Goal: Task Accomplishment & Management: Manage account settings

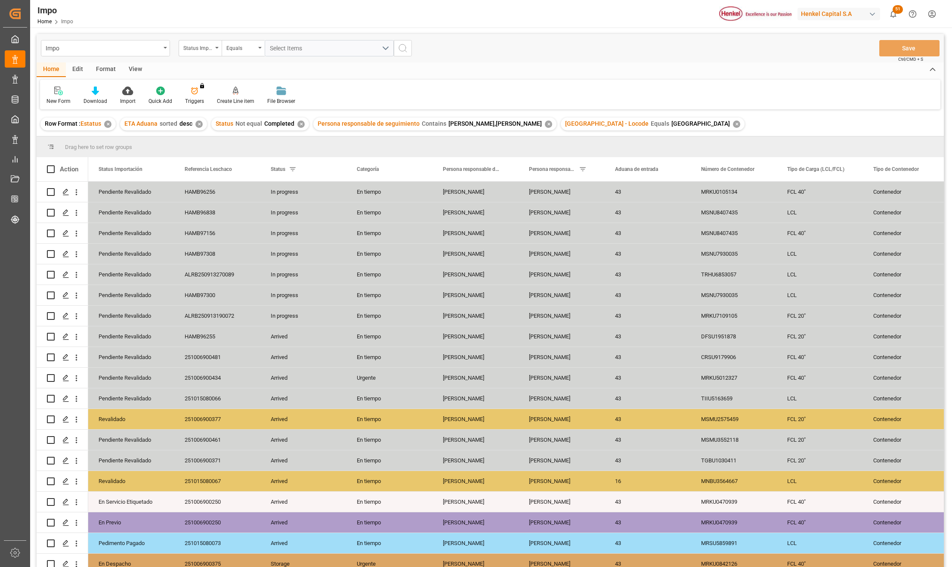
drag, startPoint x: 133, startPoint y: 69, endPoint x: 120, endPoint y: 85, distance: 20.5
click at [133, 69] on div "View" at bounding box center [135, 69] width 26 height 15
click at [107, 94] on div at bounding box center [97, 90] width 43 height 9
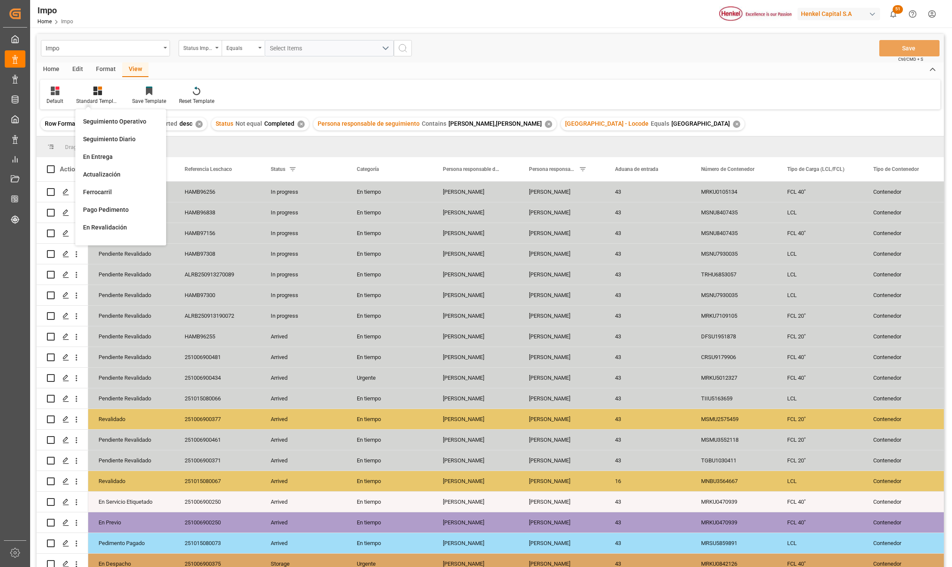
click at [96, 120] on div "Seguimiento Operativo" at bounding box center [120, 121] width 75 height 9
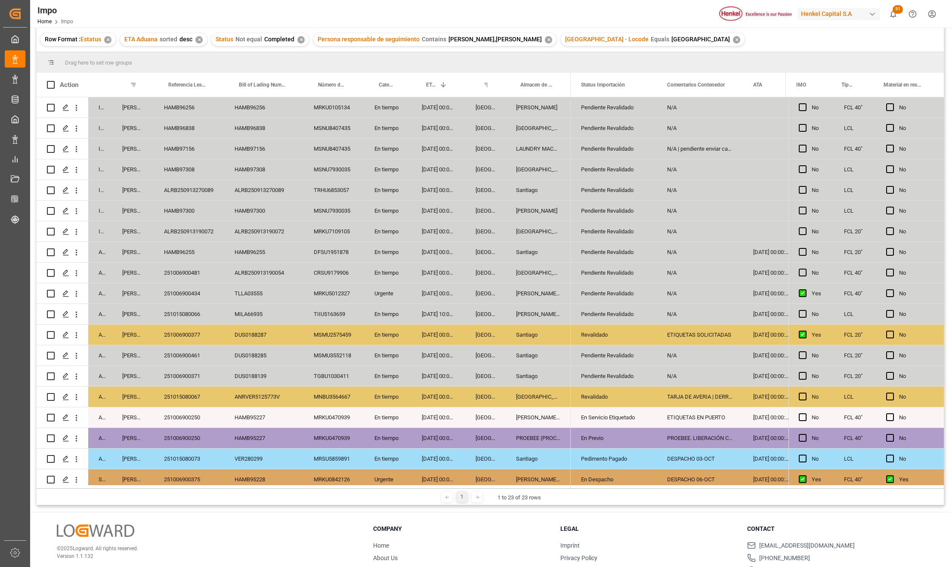
scroll to position [12, 0]
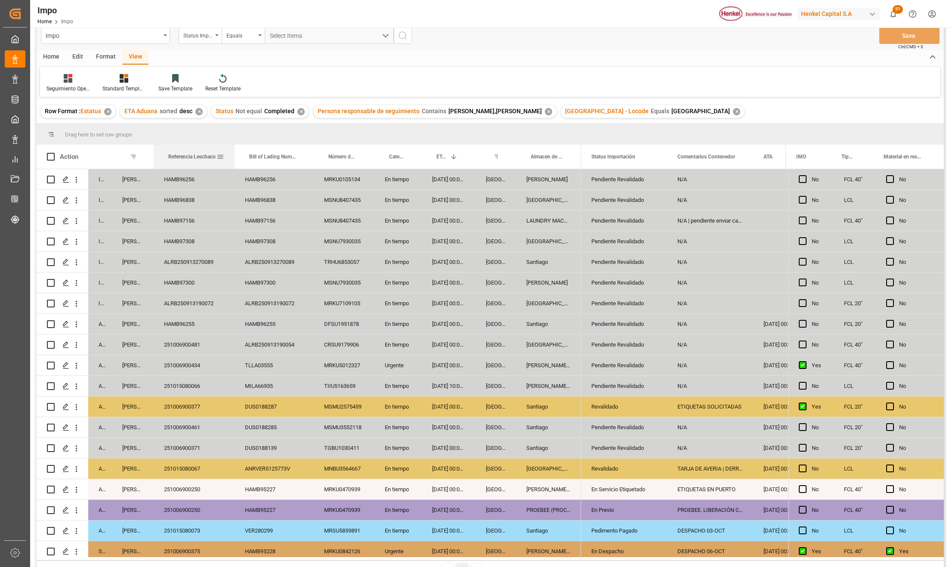
drag, startPoint x: 222, startPoint y: 147, endPoint x: 233, endPoint y: 148, distance: 10.4
click at [233, 148] on div at bounding box center [234, 157] width 3 height 24
click at [193, 276] on div "HAMB97300" at bounding box center [194, 282] width 81 height 20
click at [193, 263] on div "ALRB250913270089" at bounding box center [194, 262] width 81 height 20
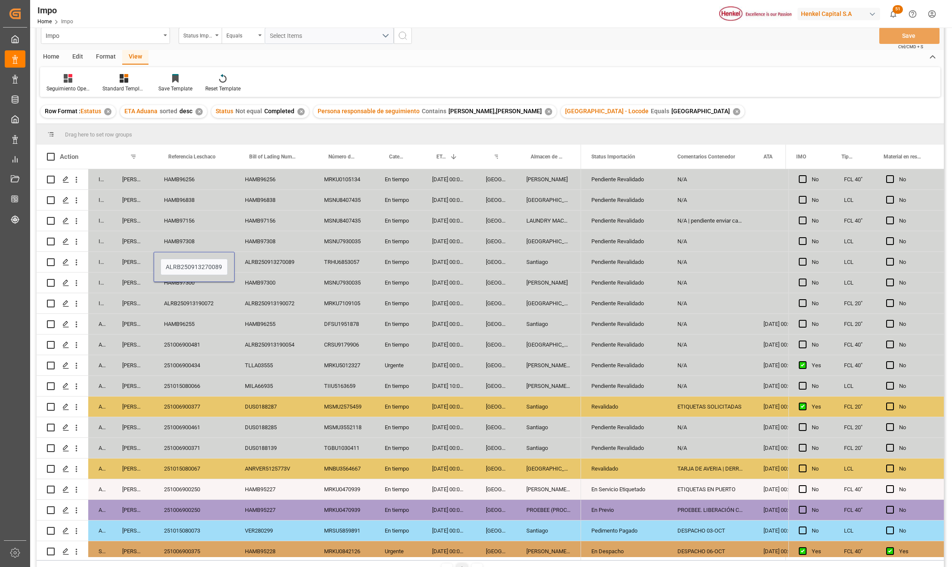
click at [193, 263] on input "ALRB250913270089" at bounding box center [193, 267] width 67 height 16
type input "251015080133"
click at [489, 291] on div "[GEOGRAPHIC_DATA]" at bounding box center [495, 282] width 40 height 20
click at [894, 38] on button "Save" at bounding box center [909, 36] width 60 height 16
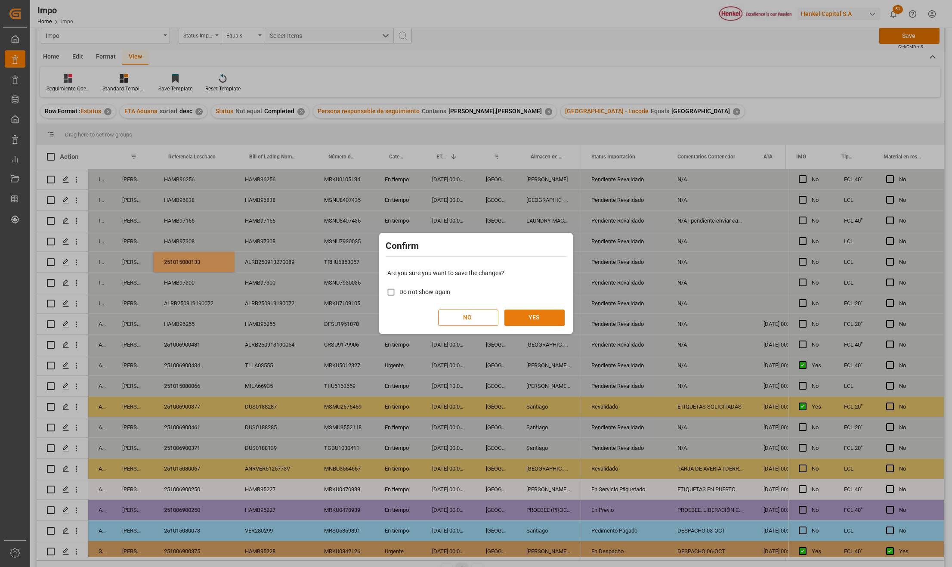
click at [548, 322] on button "YES" at bounding box center [534, 317] width 60 height 16
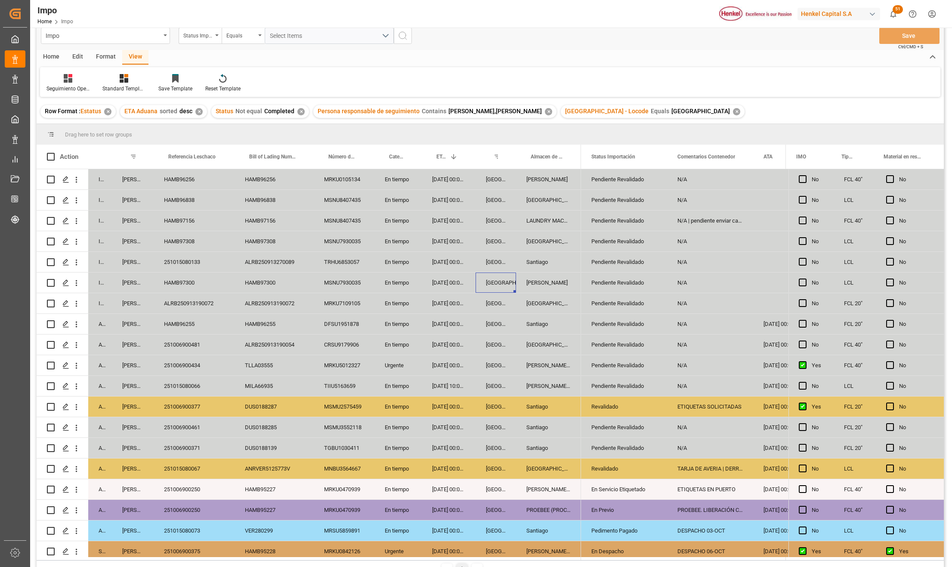
drag, startPoint x: 196, startPoint y: 260, endPoint x: 224, endPoint y: 294, distance: 44.0
click at [196, 260] on div "251015080133" at bounding box center [194, 262] width 81 height 20
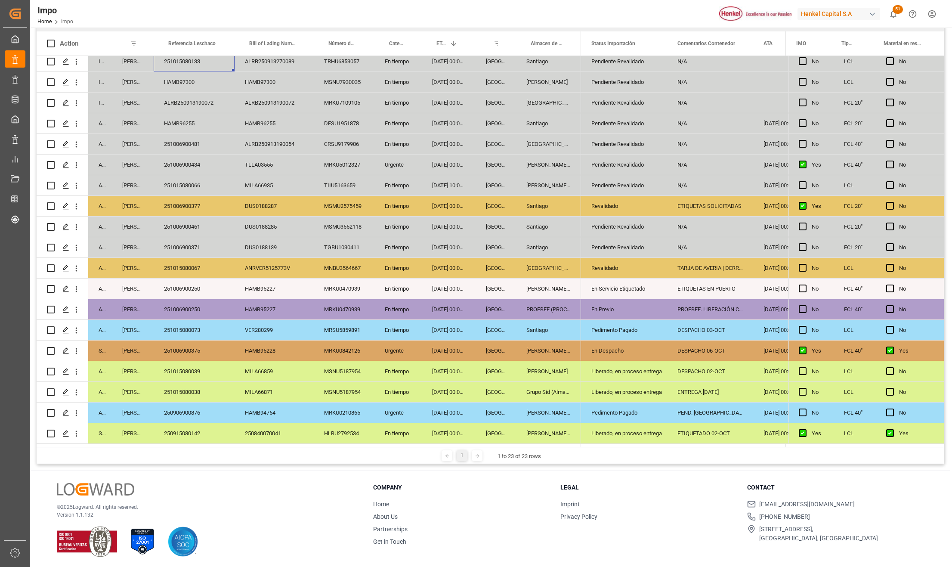
scroll to position [127, 0]
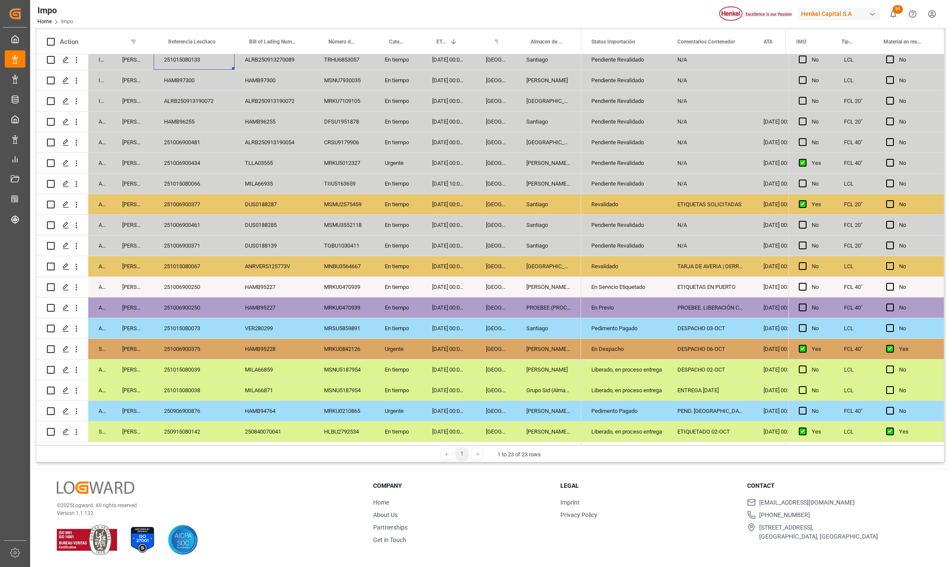
click at [342, 380] on div "MSNU5187954" at bounding box center [344, 390] width 61 height 20
click at [293, 364] on div "MILA66859" at bounding box center [273, 369] width 79 height 20
click at [296, 329] on div "VER280299" at bounding box center [273, 328] width 79 height 20
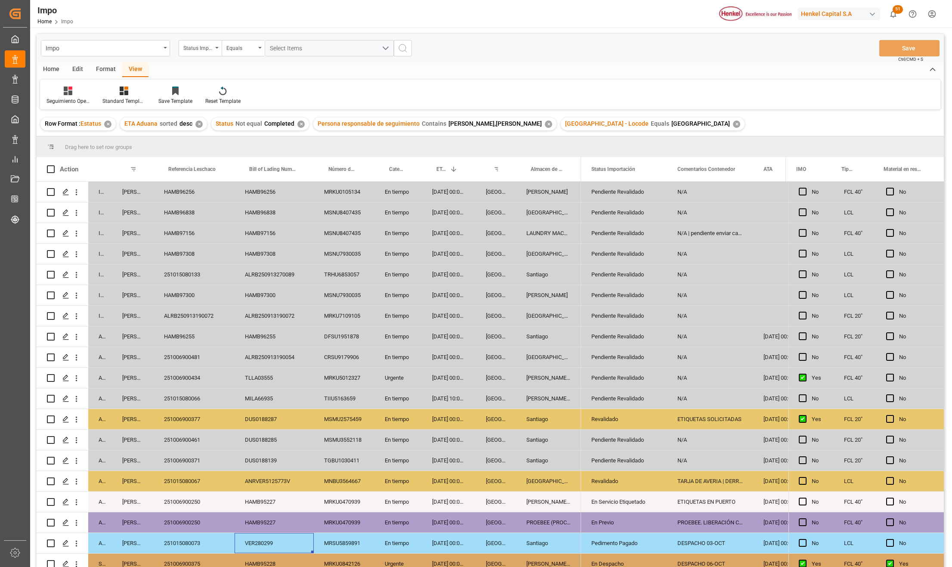
scroll to position [57, 0]
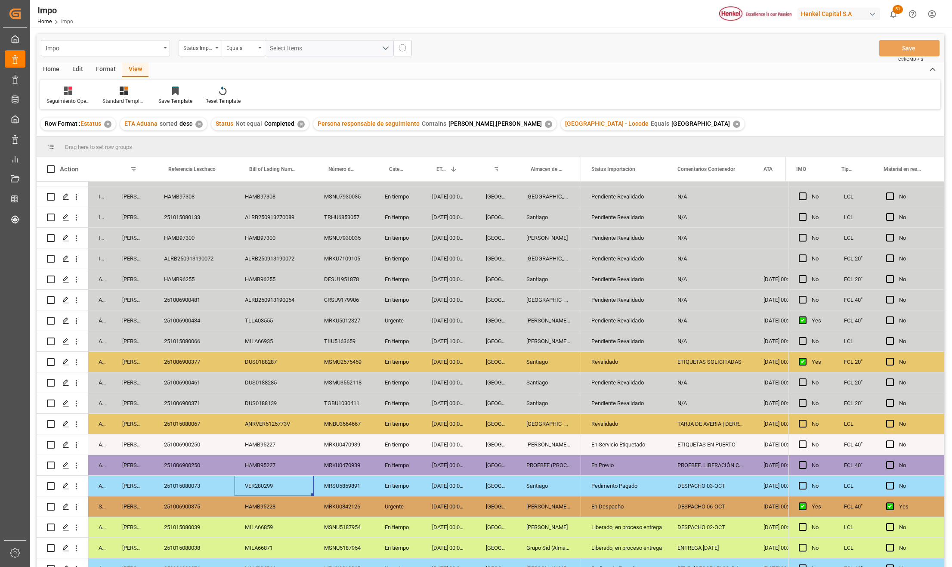
click at [194, 466] on div "251006900250" at bounding box center [194, 465] width 81 height 20
click at [194, 239] on div "HAMB97300" at bounding box center [194, 238] width 81 height 20
click at [194, 239] on input "HAMB97300" at bounding box center [193, 242] width 67 height 16
type input "251015080129"
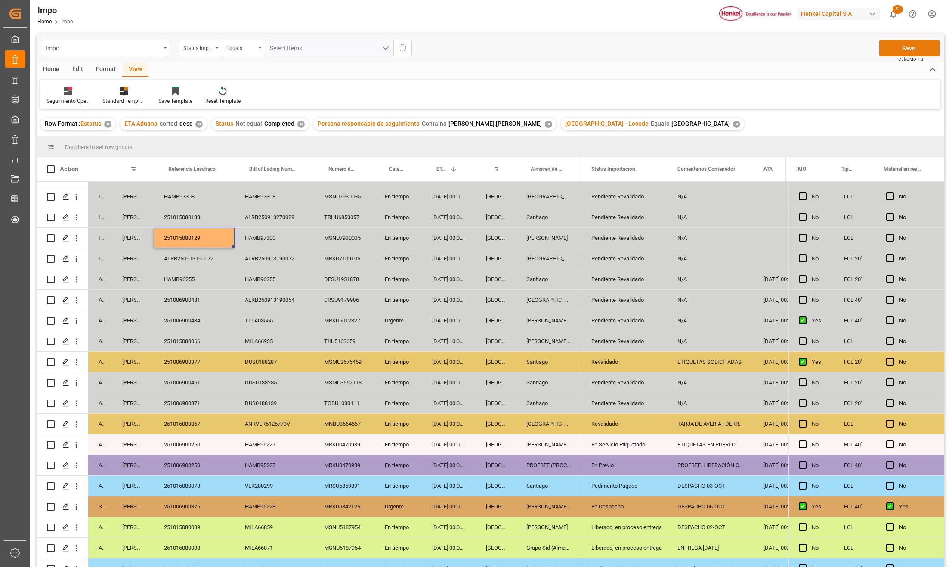
click at [900, 52] on button "Save" at bounding box center [909, 48] width 60 height 16
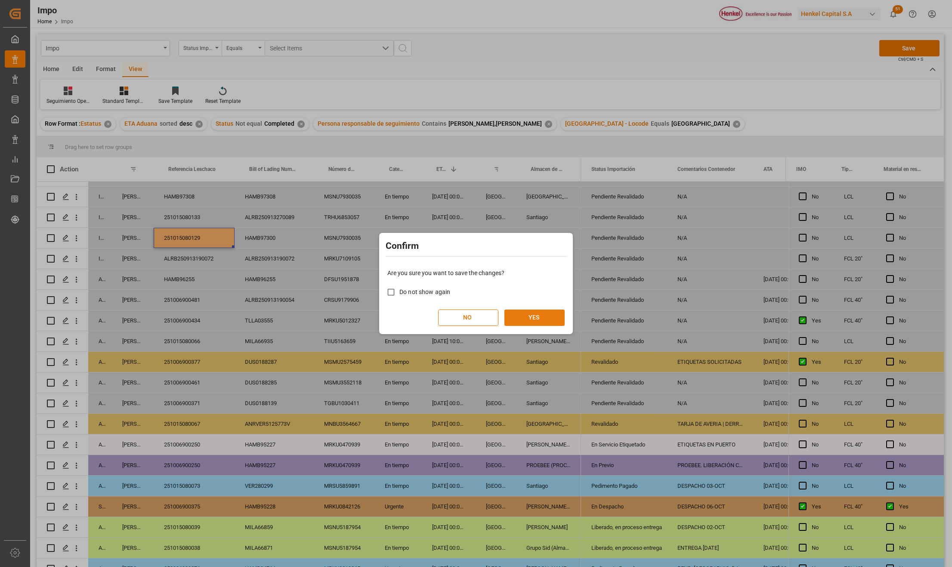
click at [525, 317] on button "YES" at bounding box center [534, 317] width 60 height 16
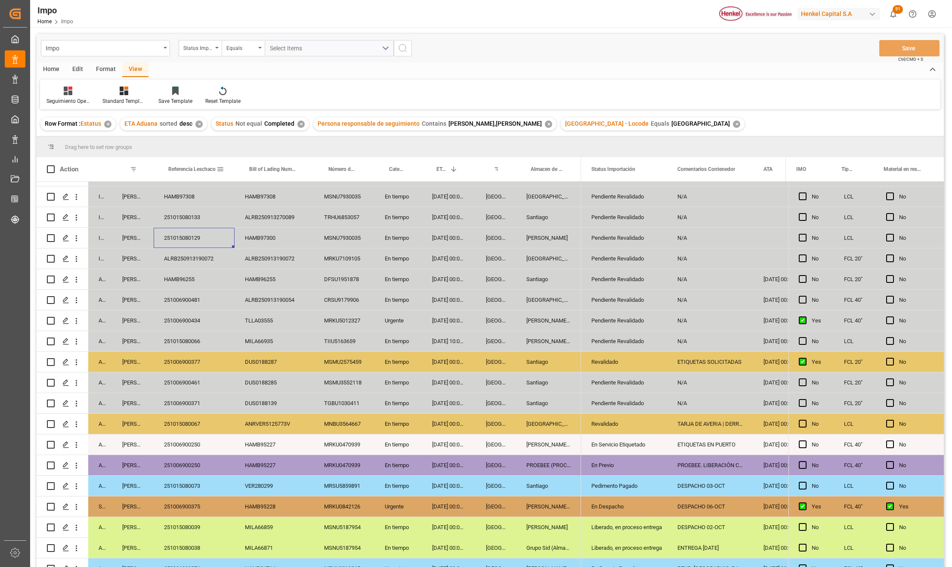
scroll to position [0, 0]
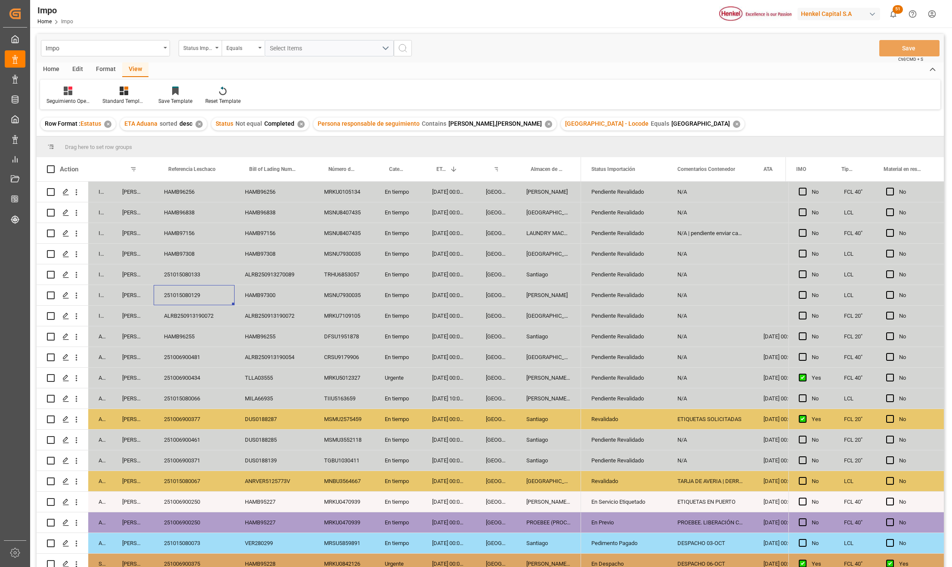
click at [185, 207] on div "HAMB96838" at bounding box center [194, 212] width 81 height 20
click at [185, 207] on div "HAMB96838" at bounding box center [194, 217] width 81 height 30
click at [183, 226] on div "HAMB96838" at bounding box center [194, 217] width 81 height 30
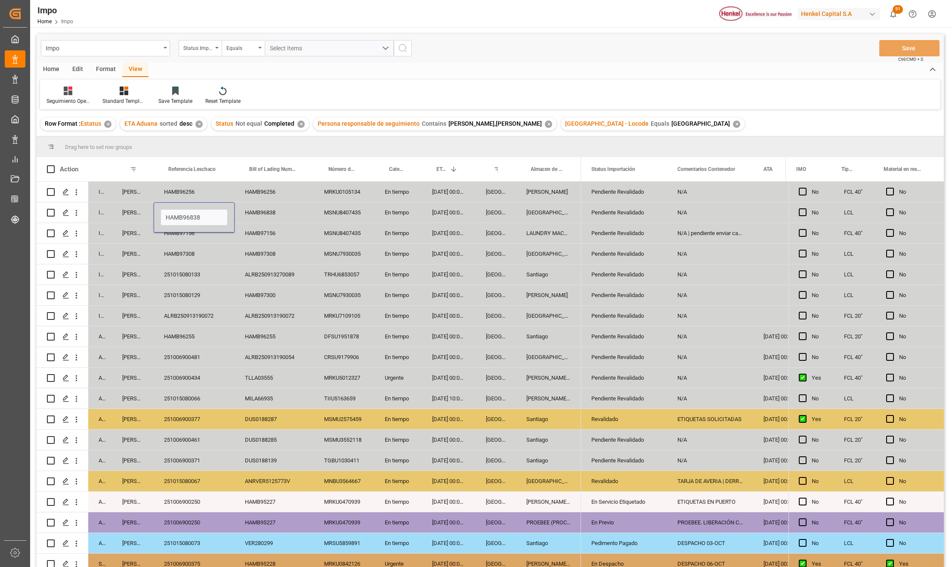
click at [183, 226] on div "HAMB96838" at bounding box center [194, 217] width 81 height 30
click at [185, 219] on input "HAMB96838" at bounding box center [193, 217] width 67 height 16
paste input "251015080131"
type input "251015080131"
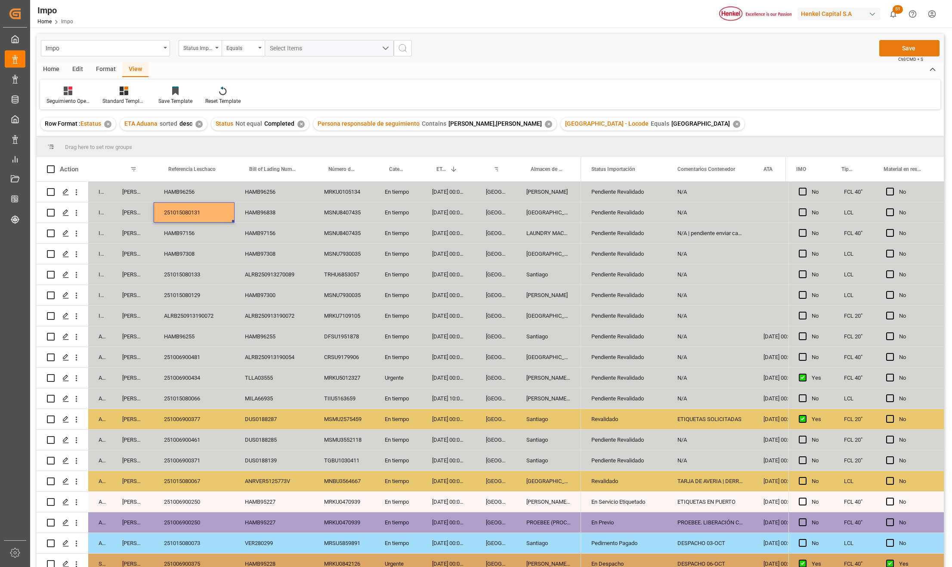
click at [894, 50] on button "Save" at bounding box center [909, 48] width 60 height 16
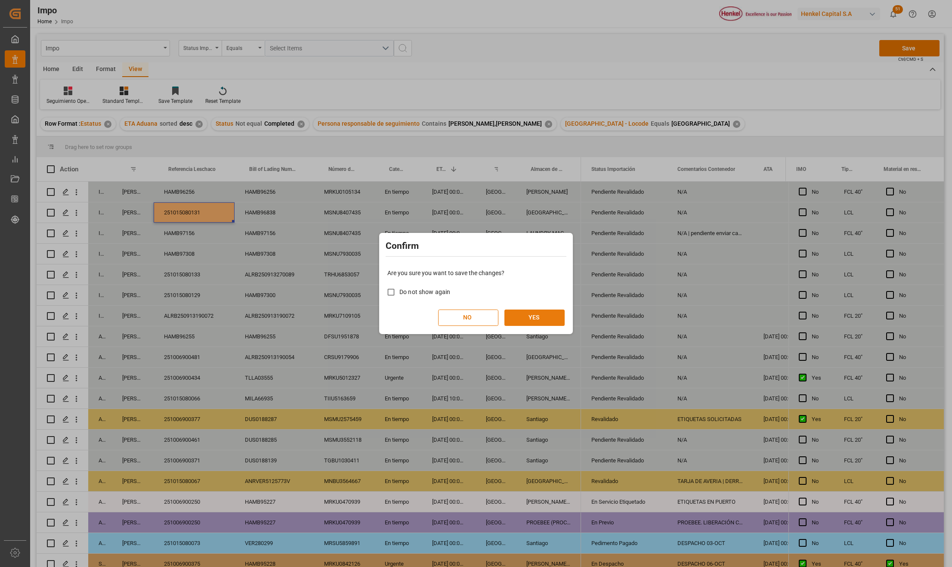
click at [515, 314] on button "YES" at bounding box center [534, 317] width 60 height 16
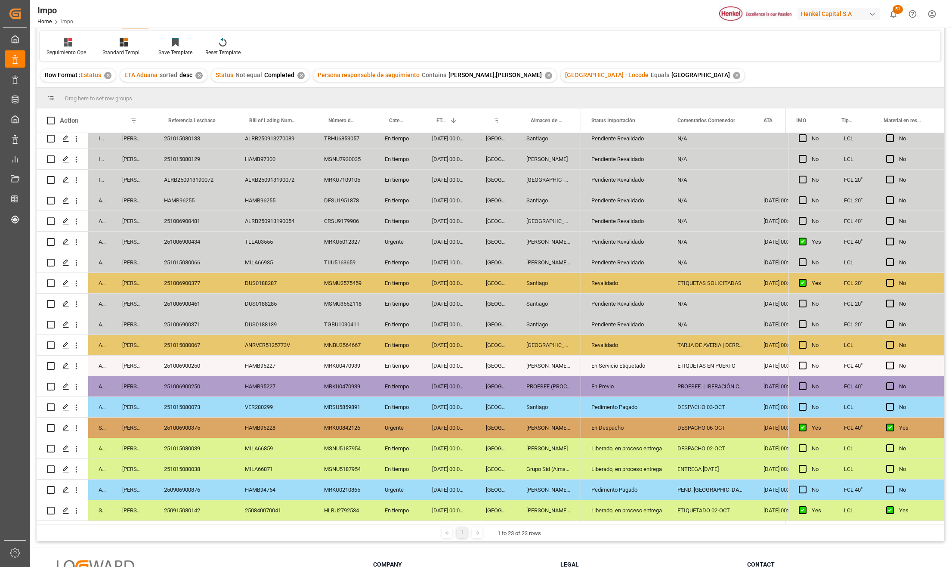
scroll to position [127, 0]
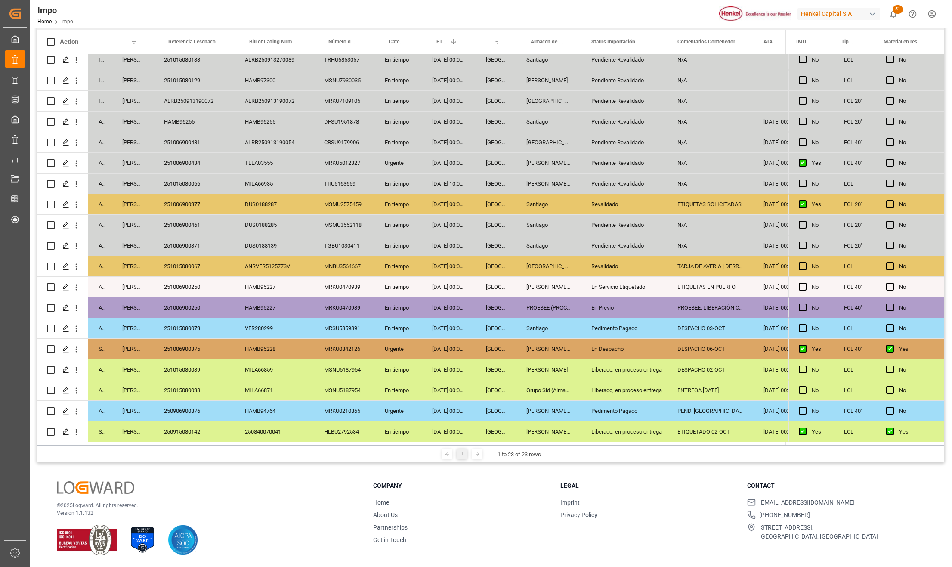
click at [536, 284] on div "Almer Tlalnepantla" at bounding box center [548, 287] width 65 height 20
click at [190, 286] on div "251006900250" at bounding box center [194, 287] width 81 height 20
click at [197, 279] on div "251006900250" at bounding box center [194, 287] width 81 height 20
click at [266, 284] on div "HAMB95227" at bounding box center [273, 287] width 79 height 20
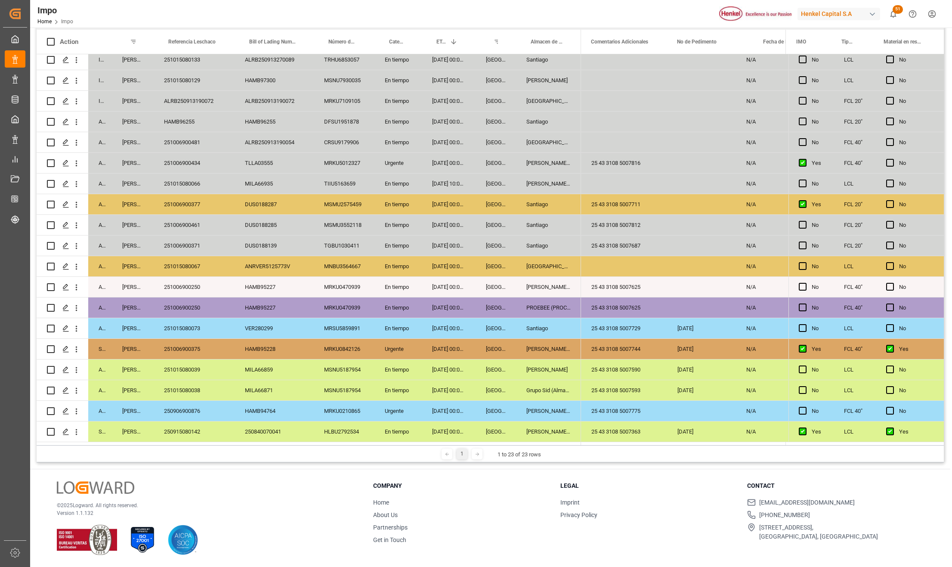
scroll to position [0, 1639]
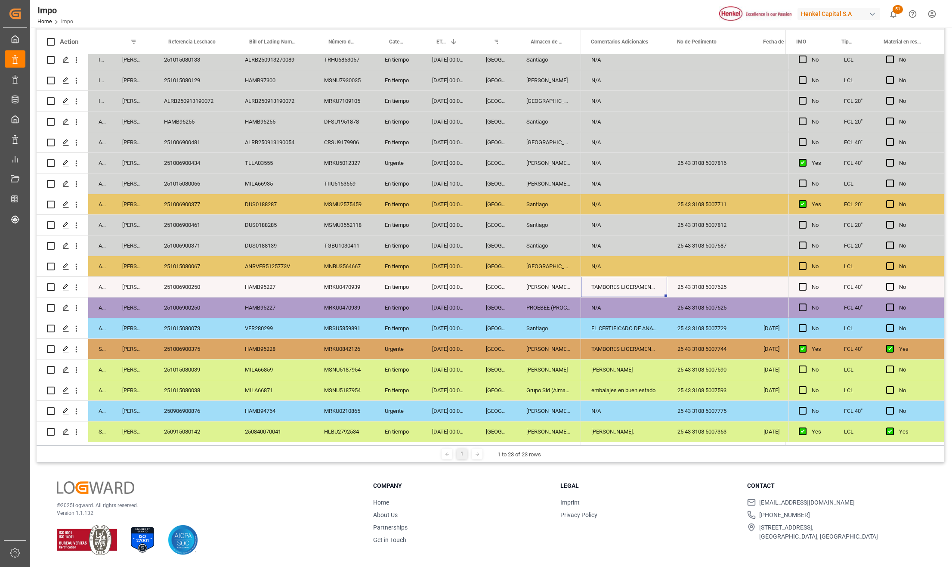
click at [717, 284] on div "25 43 3108 5007625" at bounding box center [710, 287] width 86 height 20
click at [718, 290] on input "25 43 3108 5007625" at bounding box center [710, 291] width 72 height 16
click at [673, 341] on div "25 43 3108 5007744" at bounding box center [710, 349] width 86 height 20
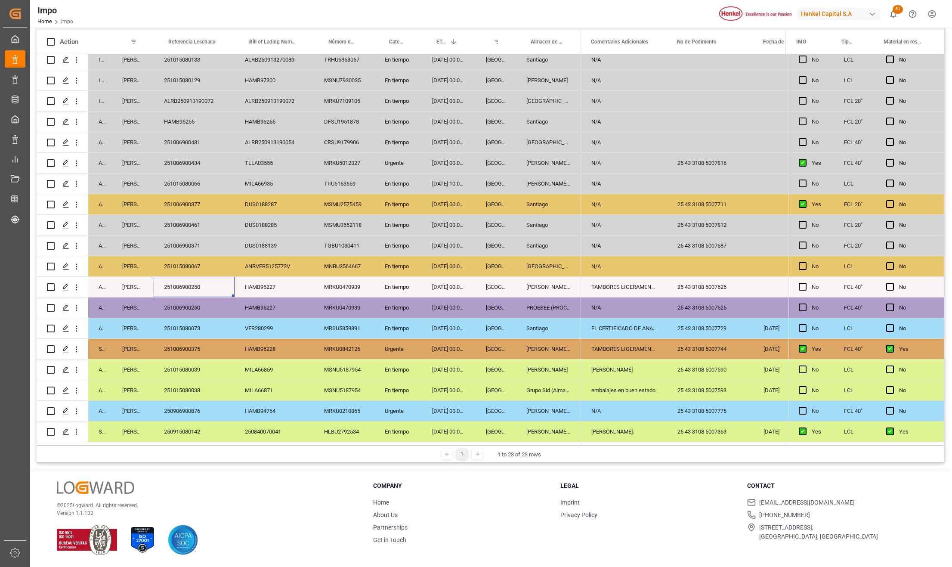
click at [181, 283] on div "251006900250" at bounding box center [194, 287] width 81 height 20
click at [567, 305] on div "PROEBEE (PROCESOS DE ENVASADO, BLISTEO Y EMPAQUES ESPECIALES S." at bounding box center [548, 307] width 65 height 20
click at [581, 301] on div "PROEBEE (PROCESOS DE ENVASADO, BLISTEO Y EMPAQUES ESPECIALES S." at bounding box center [548, 307] width 65 height 20
click at [737, 308] on div "25 43 3108 5007625" at bounding box center [710, 307] width 86 height 20
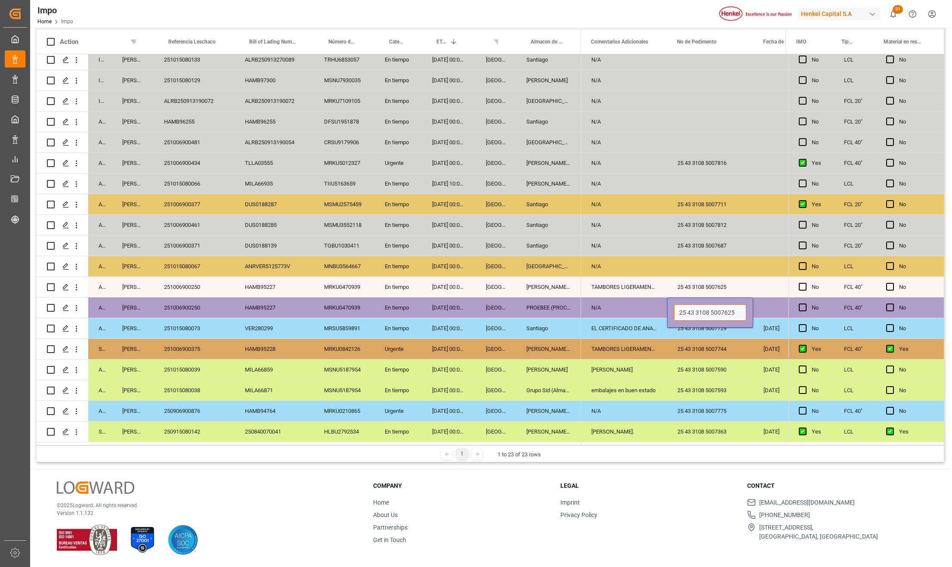
click at [725, 311] on input "25 43 3108 5007625" at bounding box center [710, 312] width 72 height 16
paste input "857"
type input "25 43 3108 5007857"
click at [730, 345] on div "25 43 3108 5007744" at bounding box center [710, 349] width 86 height 20
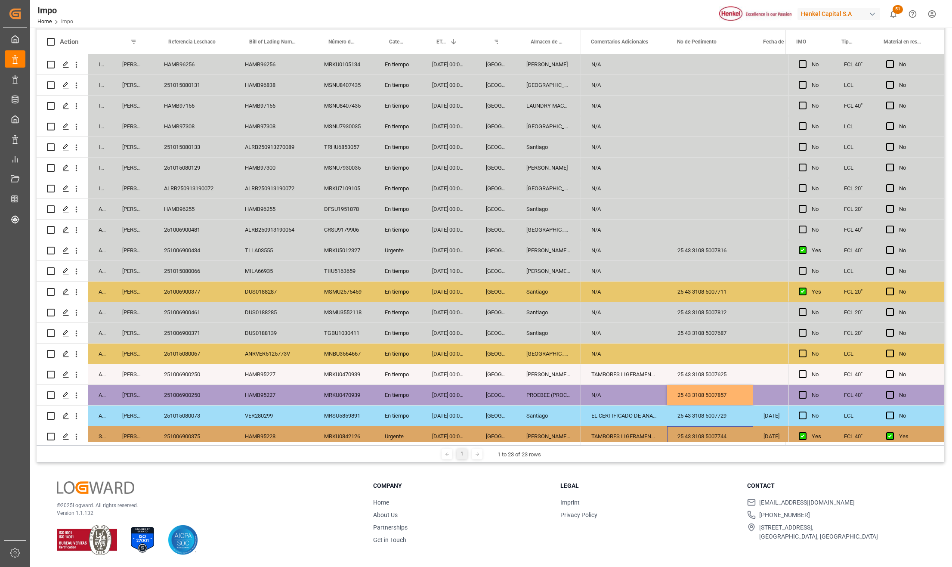
scroll to position [0, 0]
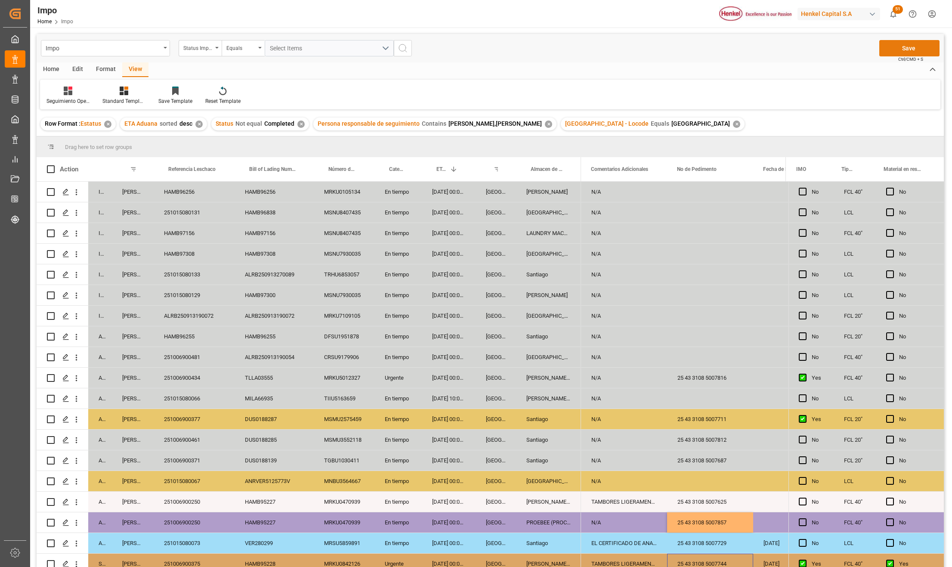
click at [910, 50] on button "Save" at bounding box center [909, 48] width 60 height 16
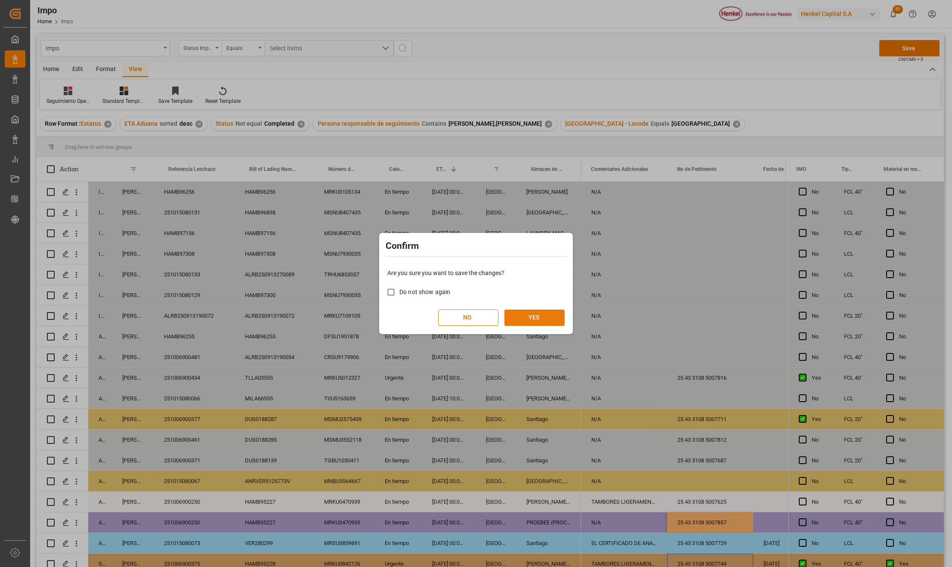
click at [562, 312] on button "YES" at bounding box center [534, 317] width 60 height 16
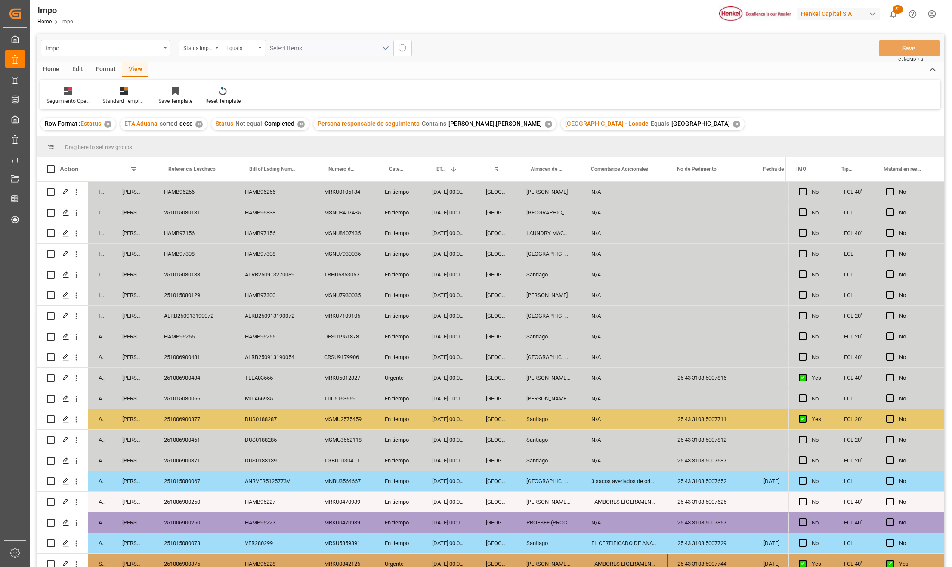
click at [188, 259] on div "HAMB97308" at bounding box center [194, 253] width 81 height 20
click at [188, 257] on div "HAMB97308" at bounding box center [194, 253] width 81 height 20
click at [188, 257] on input "HAMB97308" at bounding box center [193, 258] width 67 height 16
type input "251015080130"
click at [909, 50] on button "Save" at bounding box center [909, 48] width 60 height 16
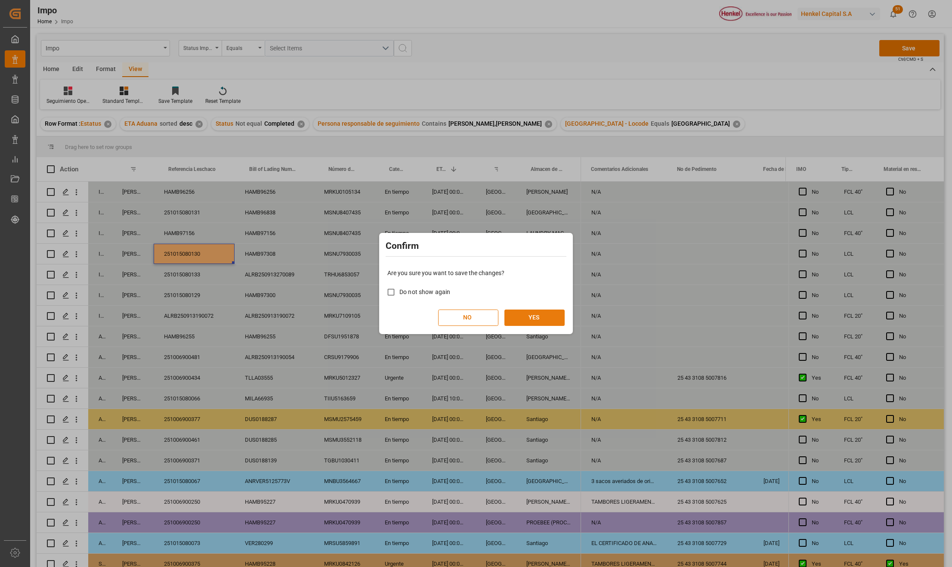
click at [539, 317] on button "YES" at bounding box center [534, 317] width 60 height 16
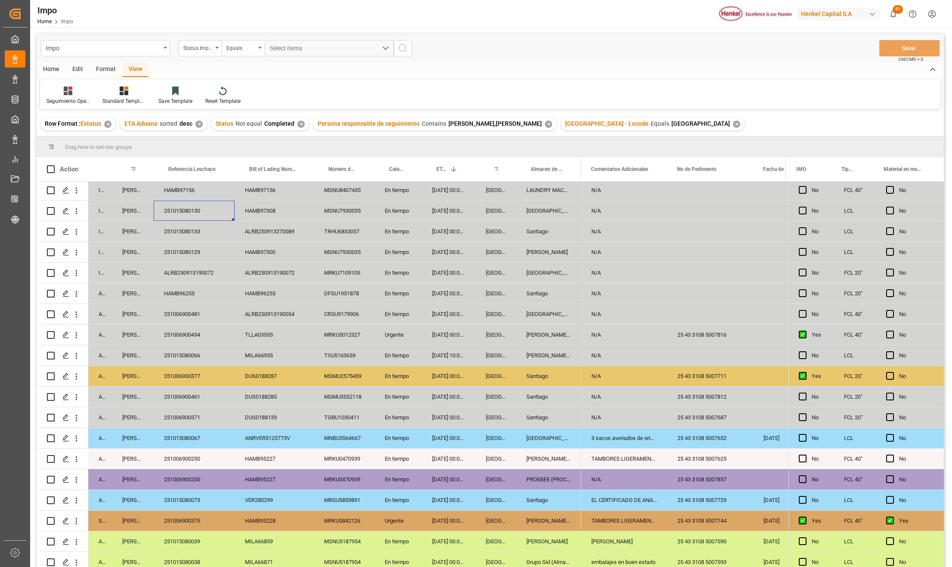
scroll to position [90, 0]
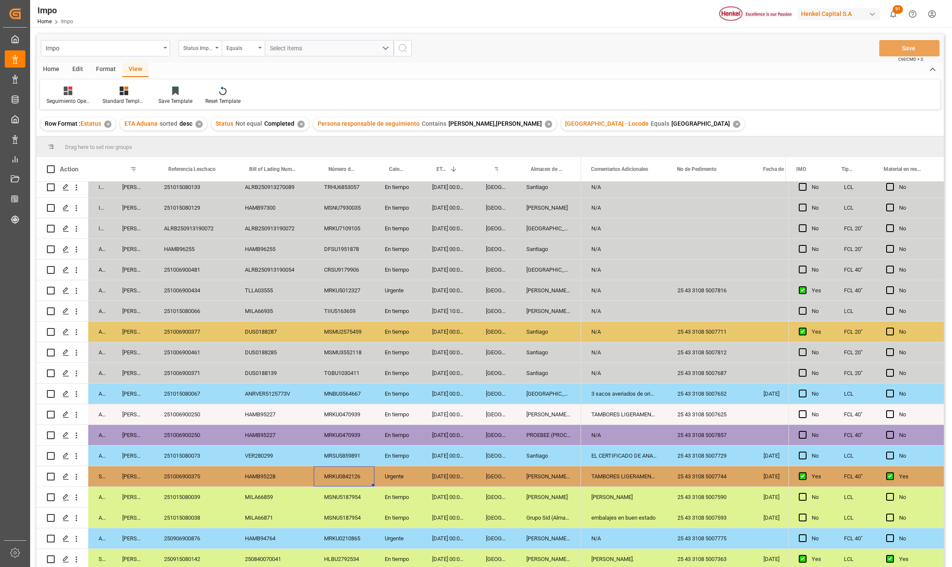
click at [341, 466] on div "MRKU0842126" at bounding box center [344, 476] width 61 height 20
click at [397, 405] on div "En tiempo" at bounding box center [397, 414] width 47 height 20
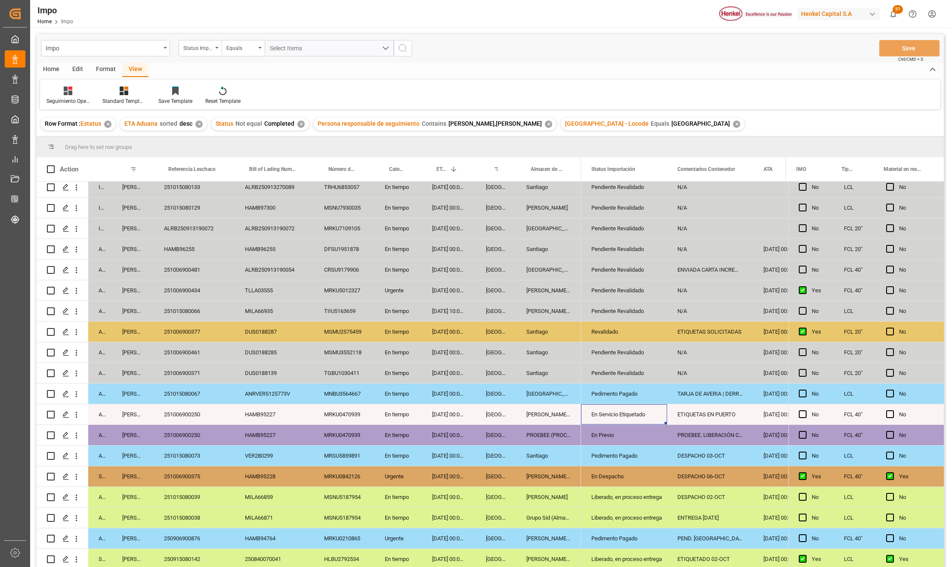
scroll to position [57, 0]
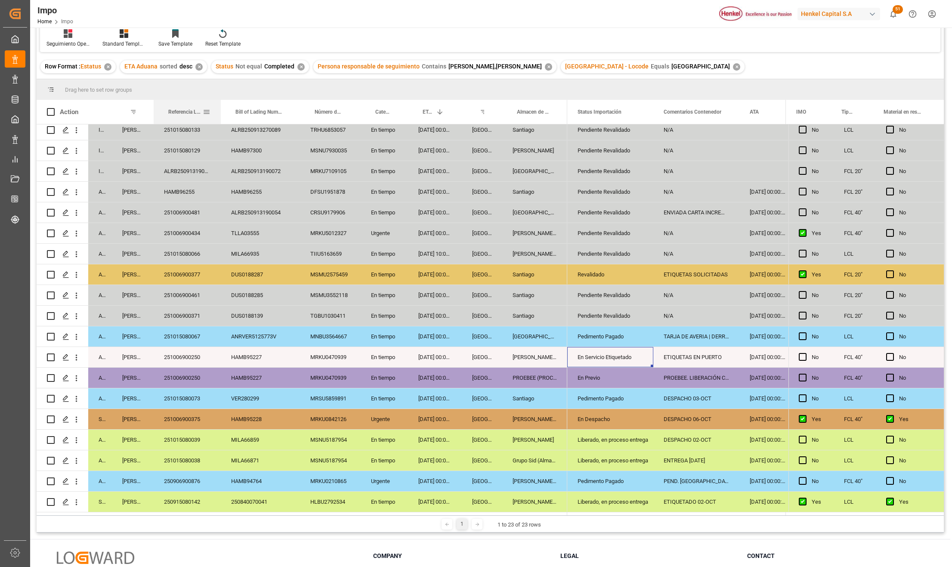
drag, startPoint x: 234, startPoint y: 107, endPoint x: 220, endPoint y: 106, distance: 13.8
click at [220, 106] on div at bounding box center [220, 112] width 3 height 24
click at [456, 396] on div "29-09-2025 00:00:00" at bounding box center [435, 398] width 54 height 20
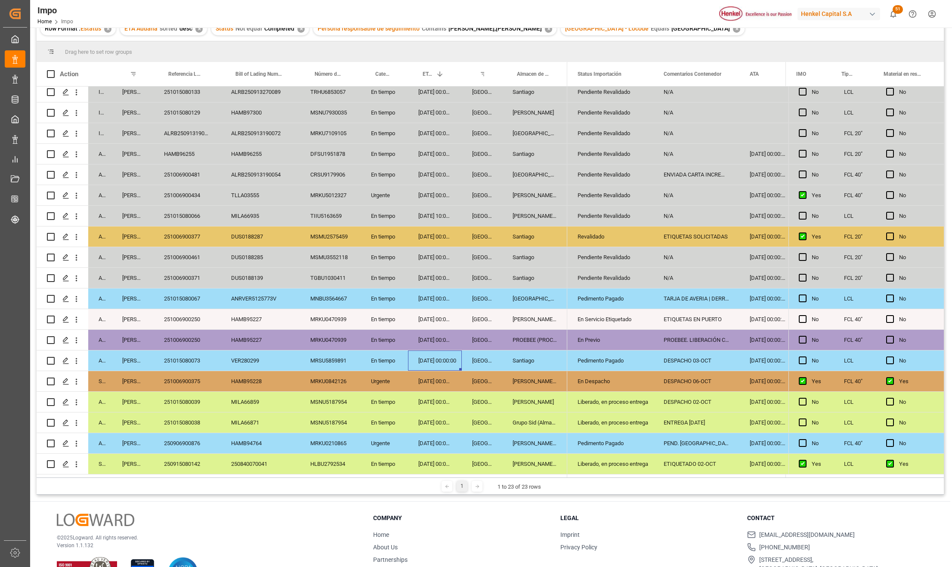
scroll to position [114, 0]
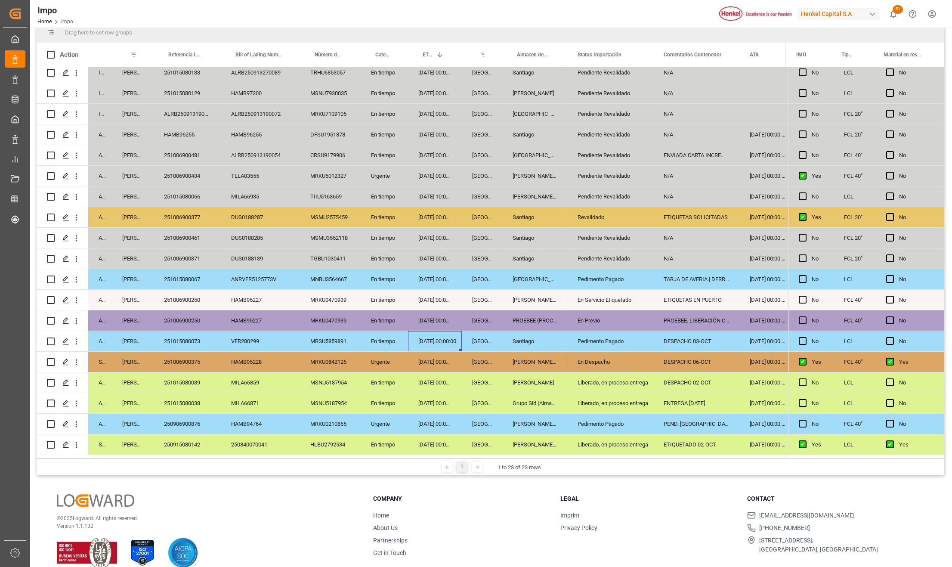
click at [262, 422] on div "HAMB94764" at bounding box center [260, 423] width 79 height 20
click at [182, 425] on div "250906900876" at bounding box center [187, 423] width 67 height 20
click at [430, 131] on div "06-10-2025 00:00:00" at bounding box center [435, 134] width 54 height 20
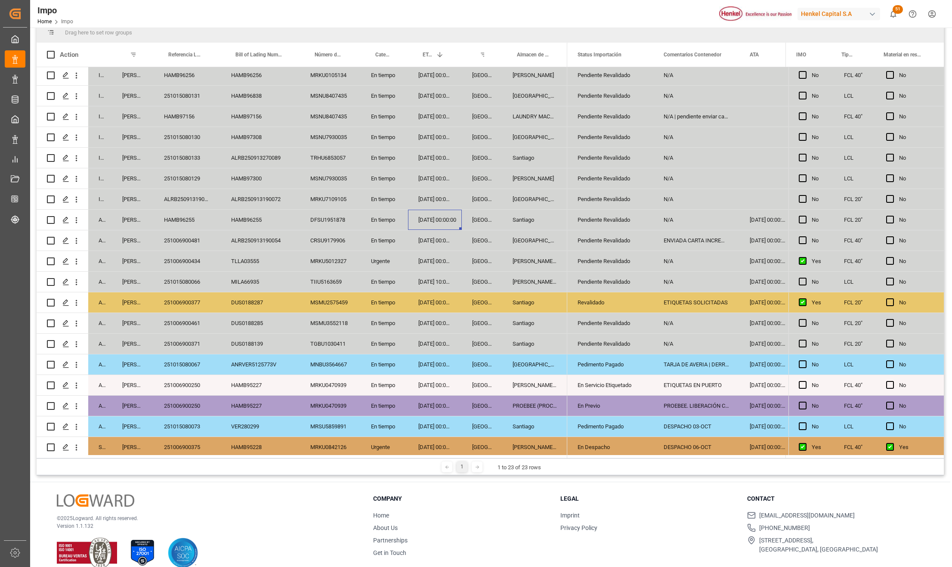
scroll to position [0, 0]
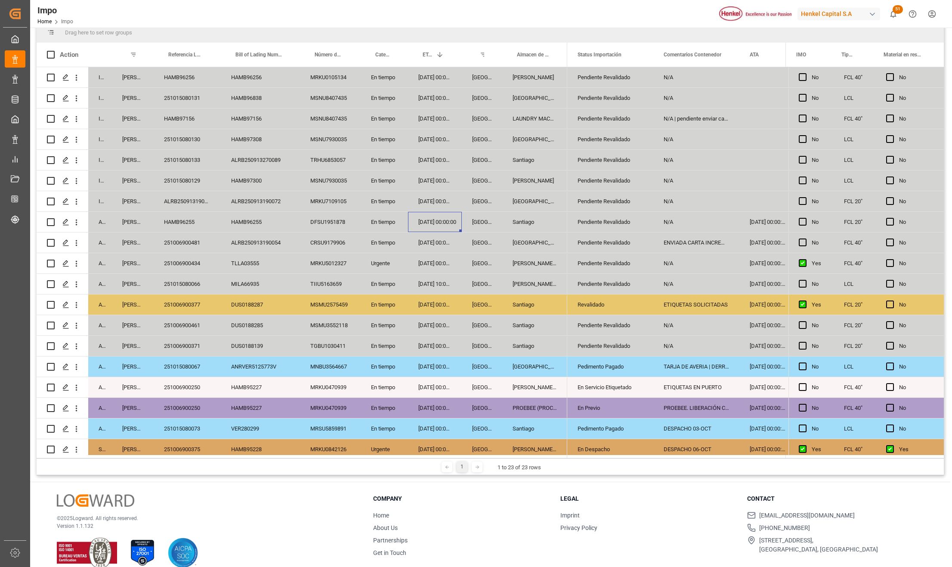
drag, startPoint x: 240, startPoint y: 227, endPoint x: 289, endPoint y: 216, distance: 50.7
click at [243, 227] on div "HAMB96255" at bounding box center [260, 222] width 79 height 20
drag, startPoint x: 299, startPoint y: 213, endPoint x: 311, endPoint y: 219, distance: 13.9
click at [300, 214] on div "Arrived Carlos Villar HAMB96255 HAMB96255 DFSU1951878 En tiempo 06-10-2025 00:0…" at bounding box center [302, 222] width 530 height 21
click at [322, 225] on div "DFSU1951878" at bounding box center [330, 222] width 61 height 20
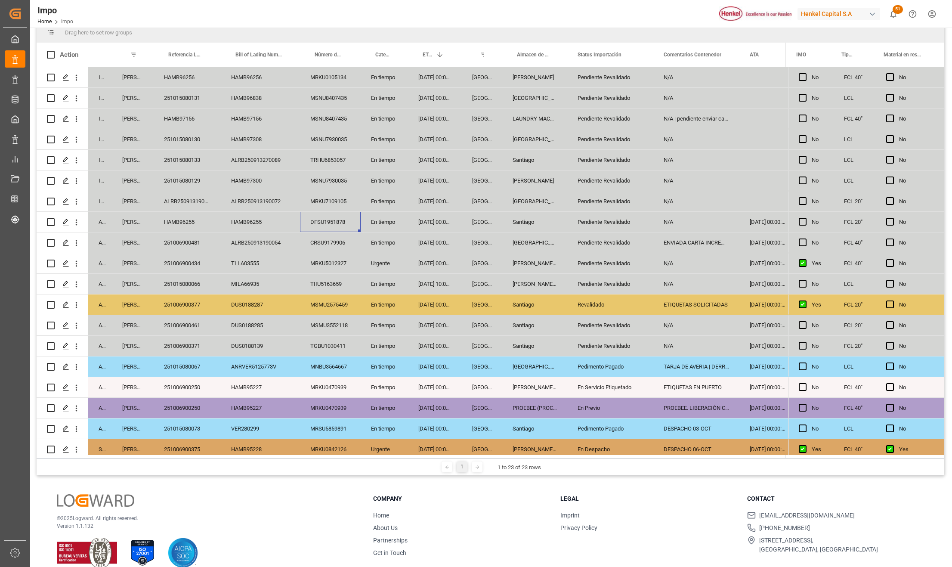
click at [415, 221] on div "06-10-2025 00:00:00" at bounding box center [435, 222] width 54 height 20
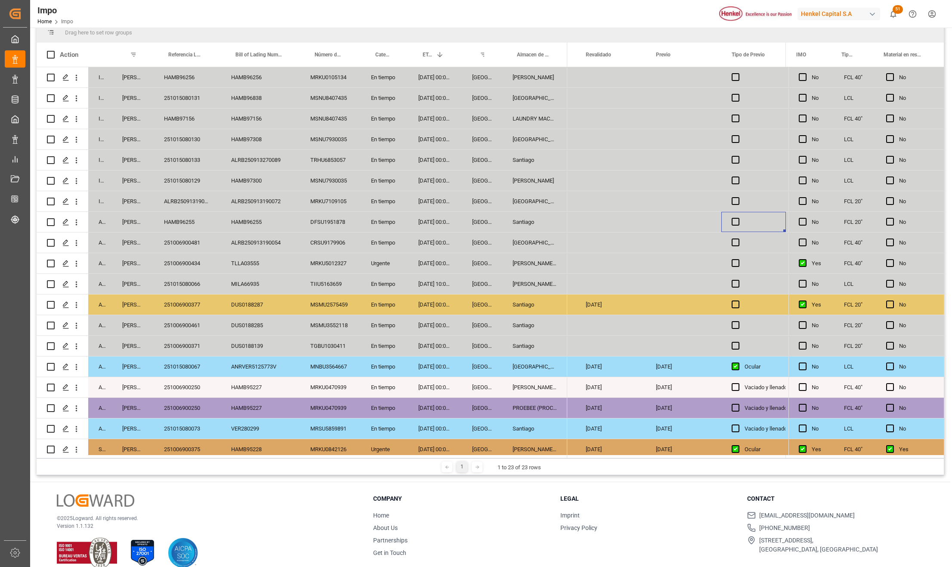
scroll to position [0, 1420]
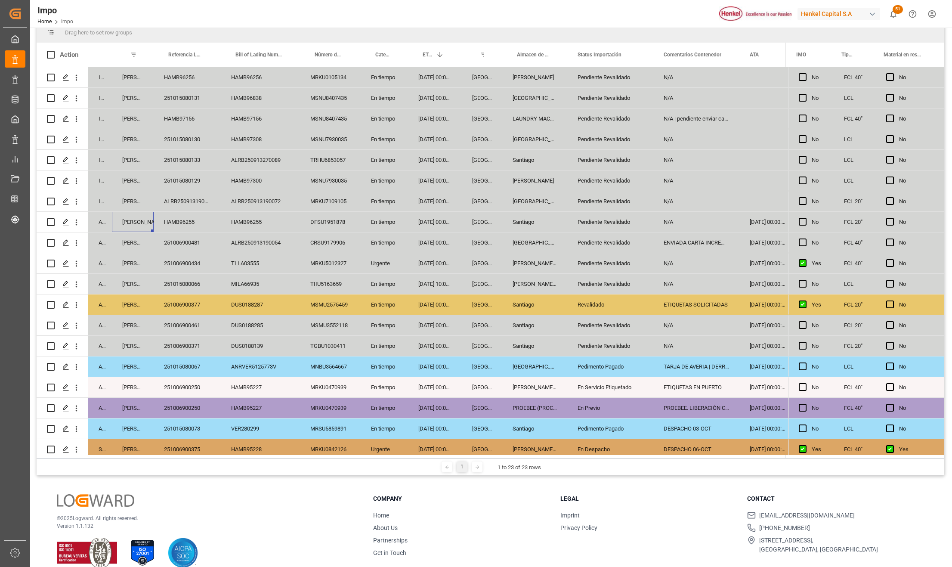
click at [247, 219] on div "HAMB96255" at bounding box center [260, 222] width 79 height 20
click at [432, 224] on div "06-10-2025 00:00:00" at bounding box center [435, 222] width 54 height 20
click at [450, 196] on div "07-10-2025 00:00:00" at bounding box center [435, 201] width 54 height 20
click at [245, 197] on div "ALRB250913190072" at bounding box center [260, 201] width 79 height 20
click at [184, 195] on div "ALRB250913190072" at bounding box center [187, 201] width 67 height 20
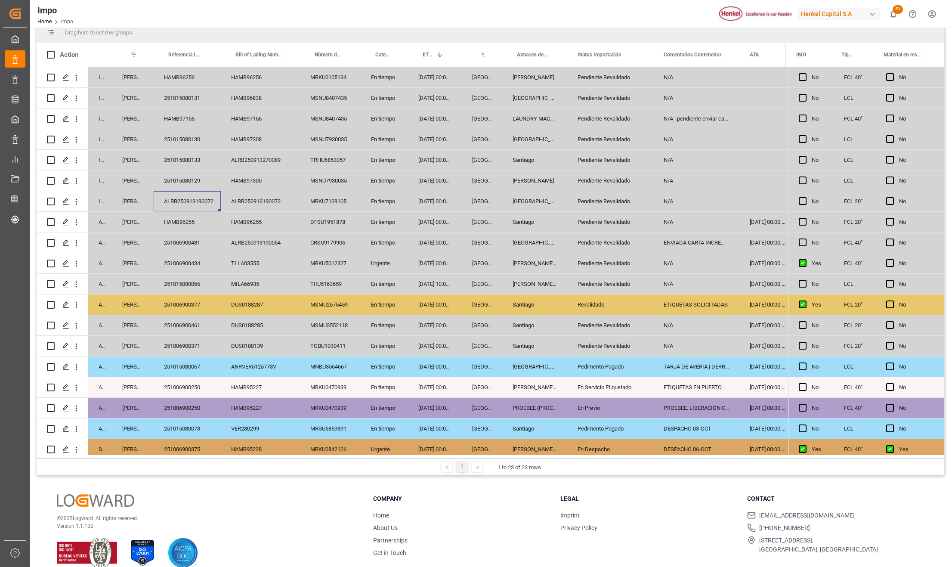
click at [326, 200] on div "MRKU7109105" at bounding box center [330, 201] width 61 height 20
click at [186, 200] on div "ALRB250913190072" at bounding box center [187, 201] width 67 height 20
click at [349, 199] on div "MRKU7109105" at bounding box center [330, 201] width 61 height 20
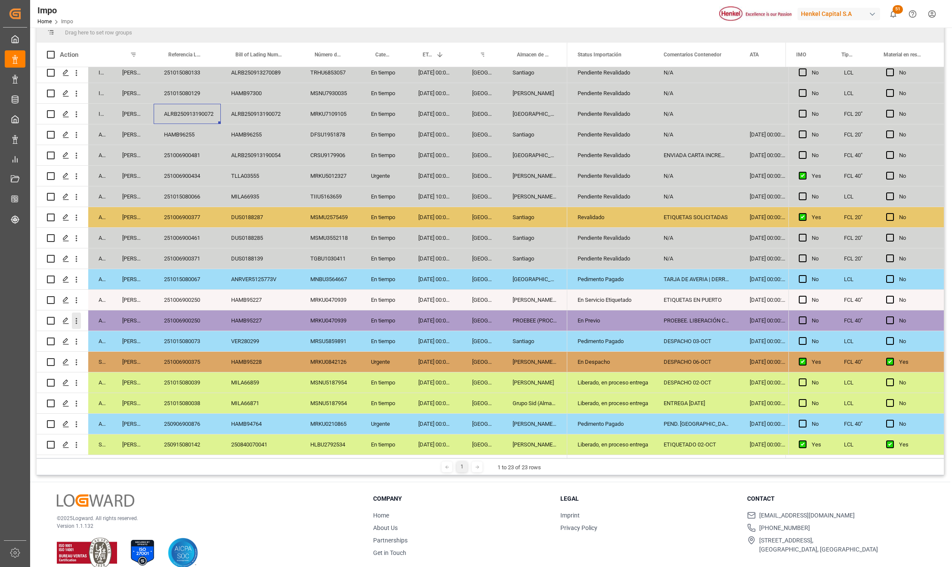
click at [78, 317] on icon "open menu" at bounding box center [76, 320] width 9 height 9
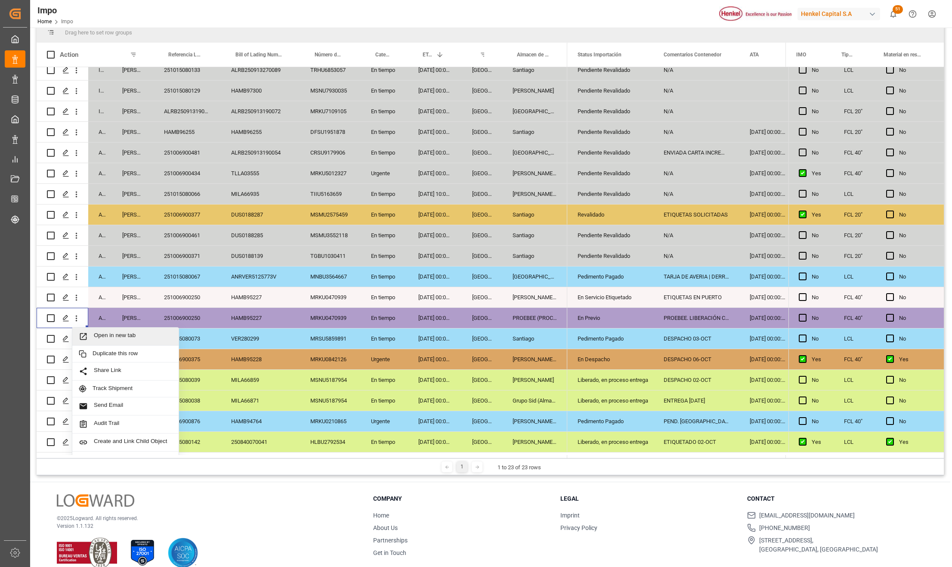
click at [90, 333] on span "Press SPACE to select this row." at bounding box center [86, 336] width 15 height 9
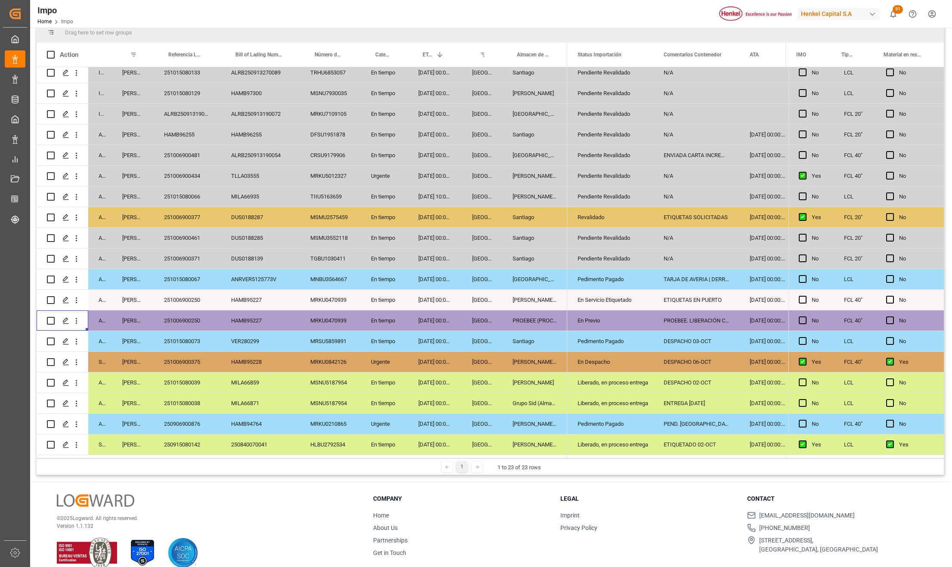
click at [677, 303] on div "ETIQUETAS EN PUERTO" at bounding box center [696, 300] width 86 height 20
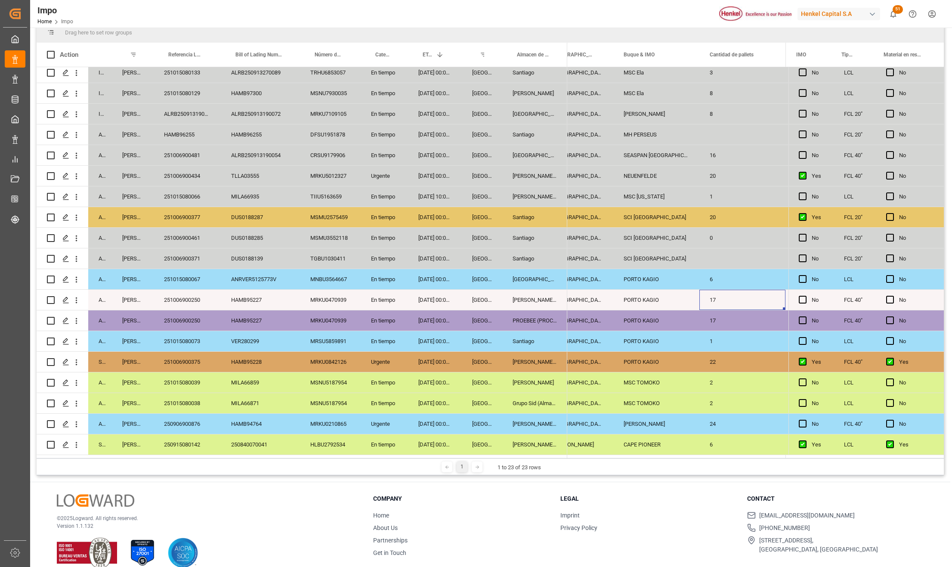
scroll to position [0, 1150]
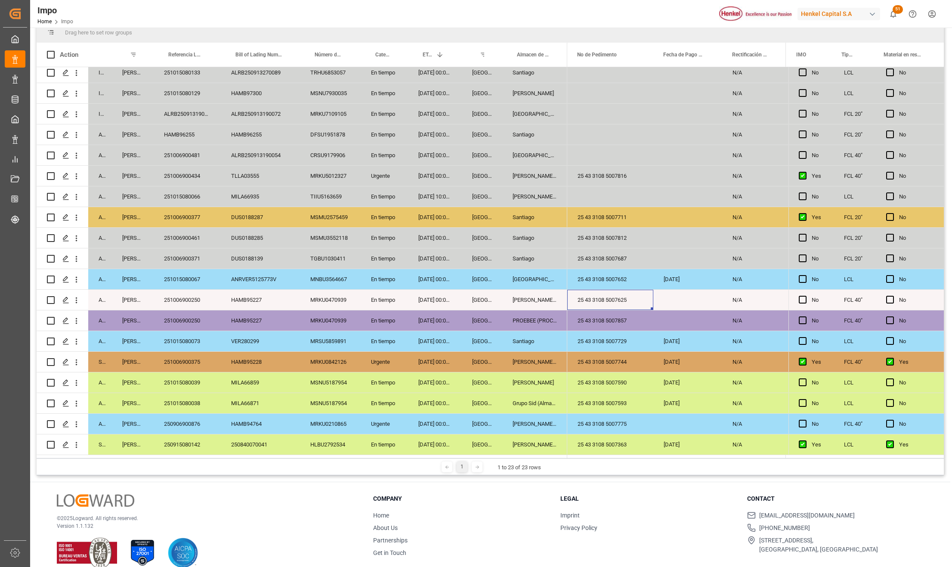
click at [627, 293] on div "25 43 3108 5007625" at bounding box center [610, 300] width 86 height 20
click at [623, 296] on div "25 43 3108 5007625" at bounding box center [610, 300] width 86 height 20
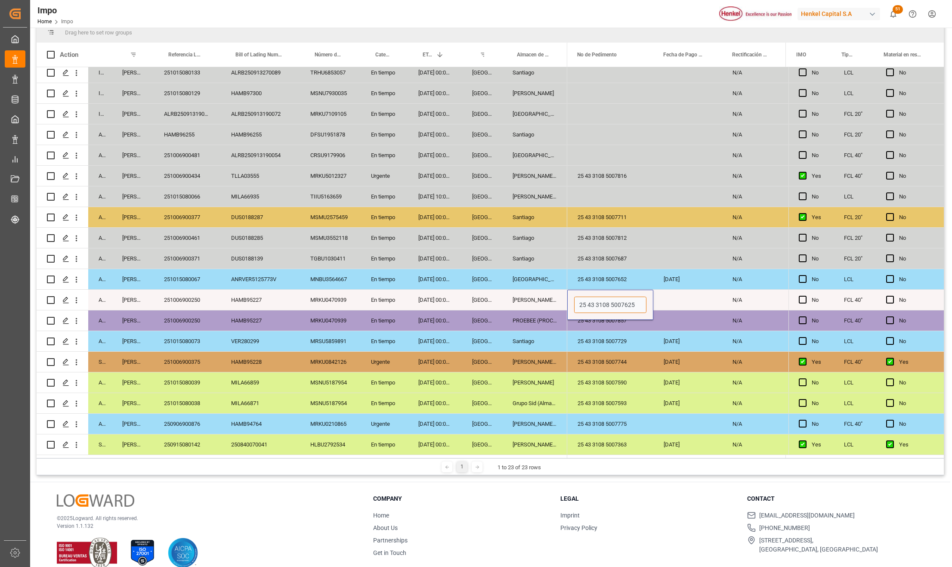
click at [623, 296] on input "25 43 3108 5007625" at bounding box center [610, 304] width 72 height 16
click at [77, 297] on icon "open menu" at bounding box center [77, 300] width 2 height 6
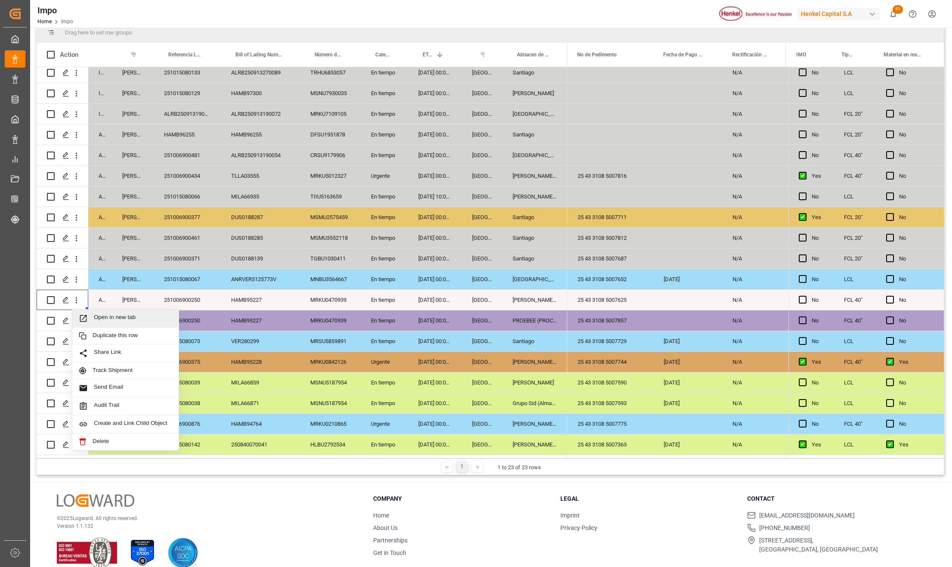
click at [110, 314] on span "Open in new tab" at bounding box center [133, 318] width 78 height 9
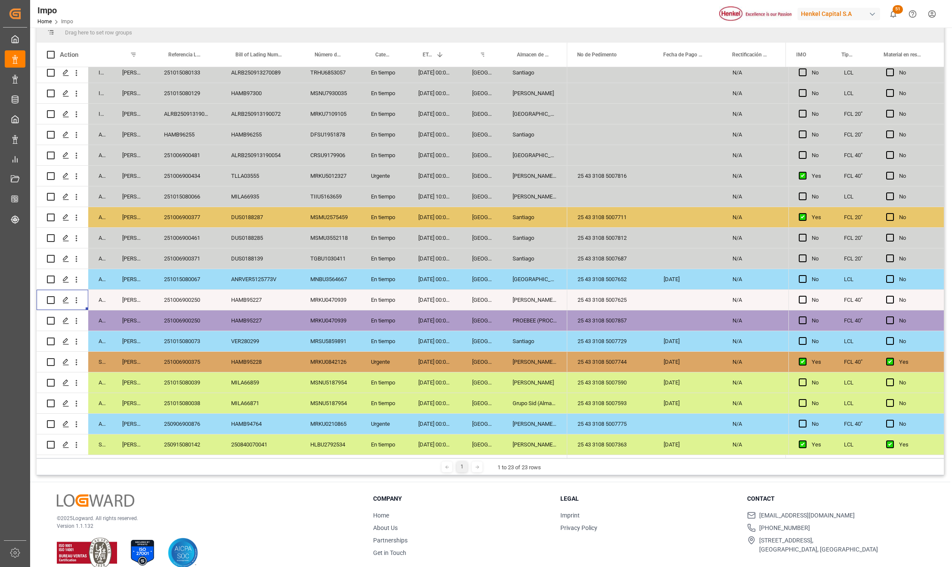
click at [532, 294] on div "Almer Tlalnepantla" at bounding box center [534, 300] width 65 height 20
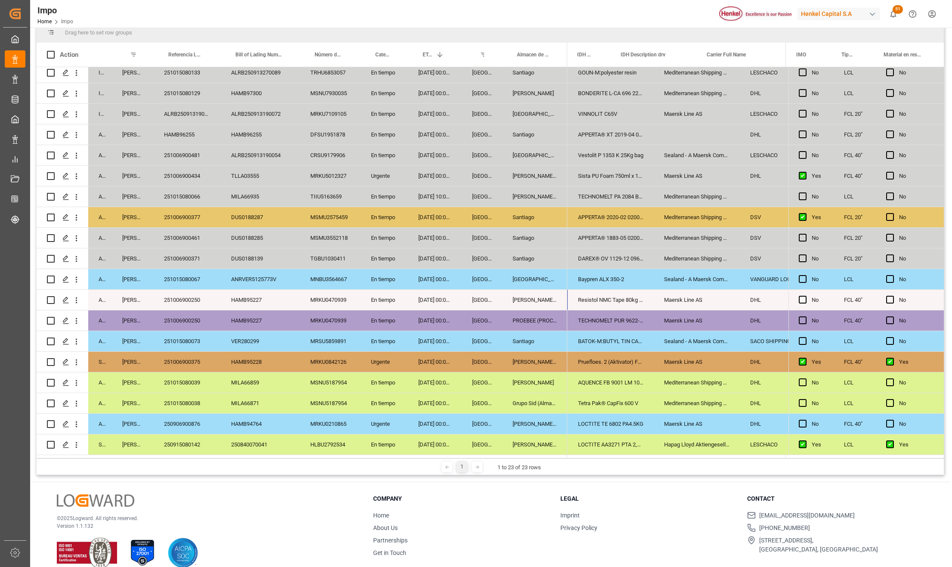
scroll to position [0, 651]
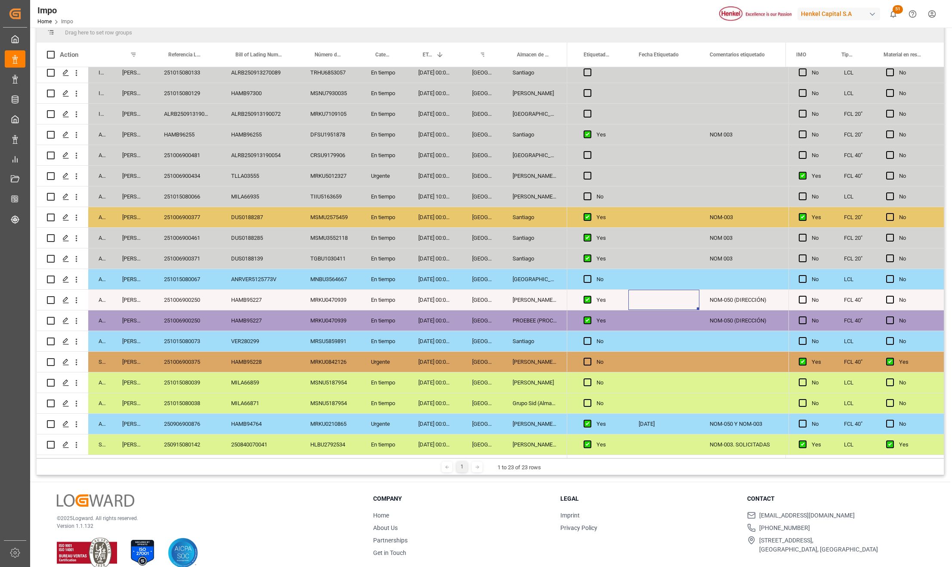
click at [646, 300] on div "Press SPACE to select this row." at bounding box center [663, 300] width 71 height 20
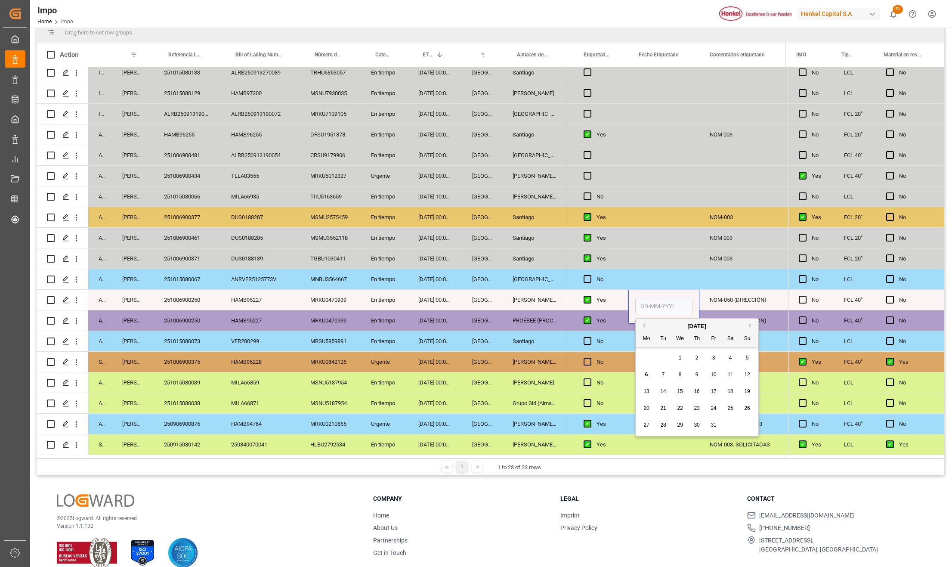
click at [653, 299] on input "Press SPACE to select this row." at bounding box center [663, 306] width 57 height 16
type input "[DATE]"
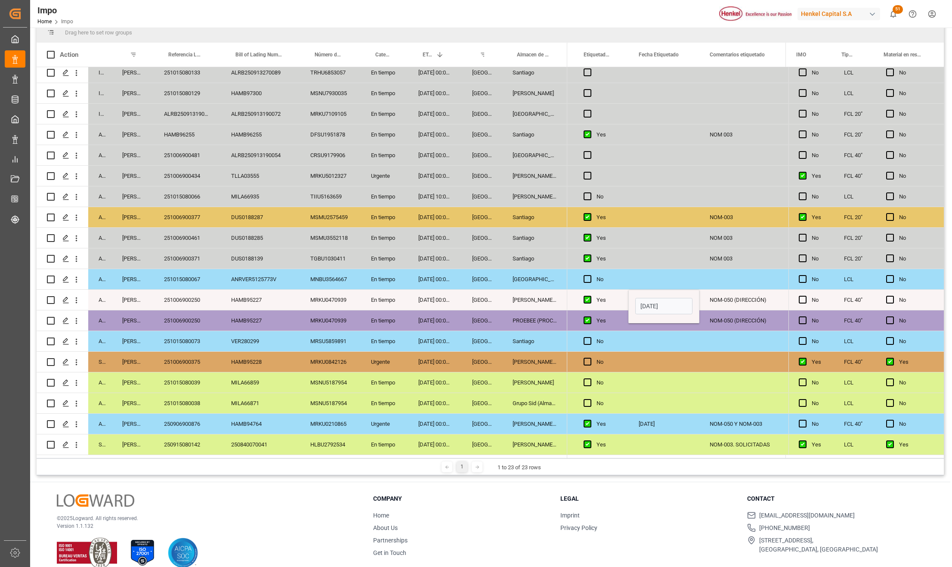
click at [691, 346] on div "Press SPACE to select this row." at bounding box center [663, 341] width 71 height 20
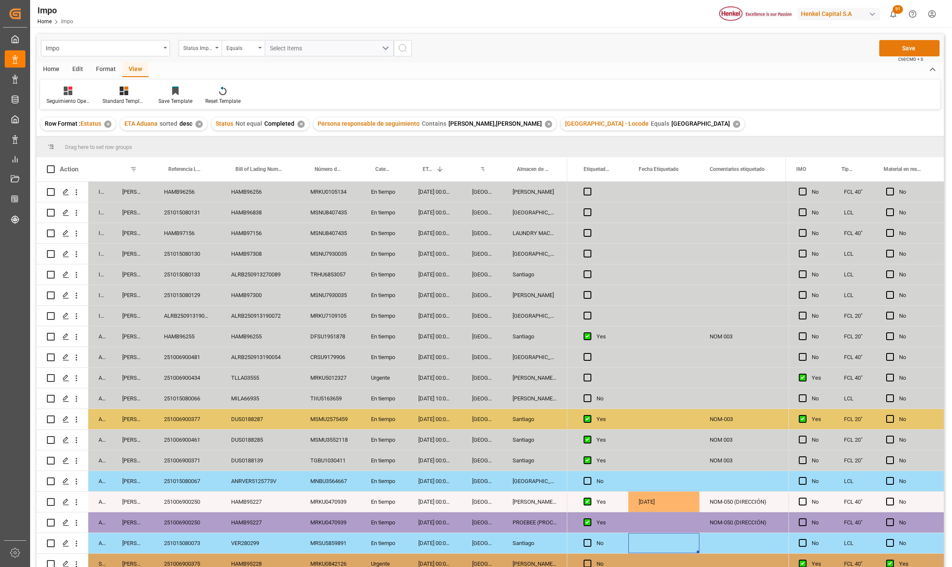
click at [915, 46] on button "Save" at bounding box center [909, 48] width 60 height 16
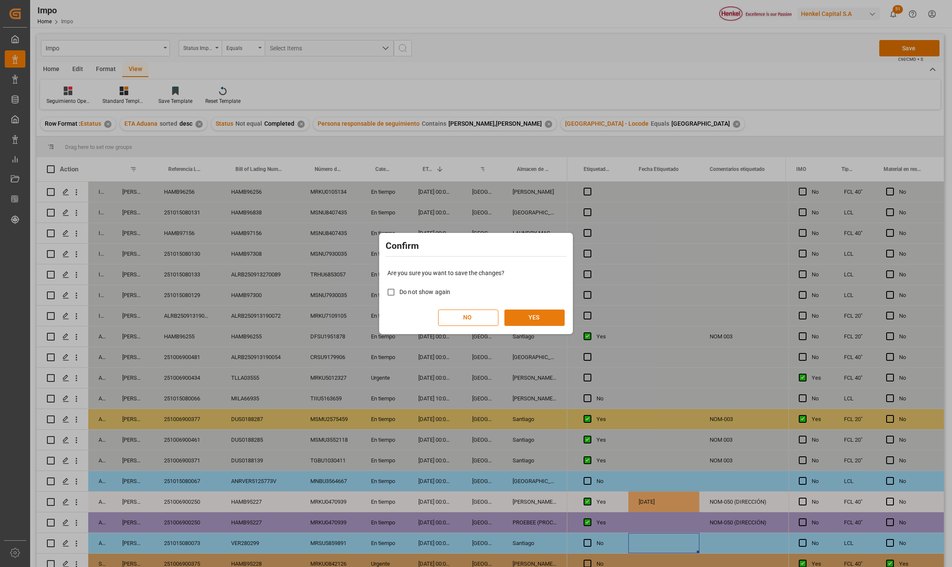
click at [525, 310] on button "YES" at bounding box center [534, 317] width 60 height 16
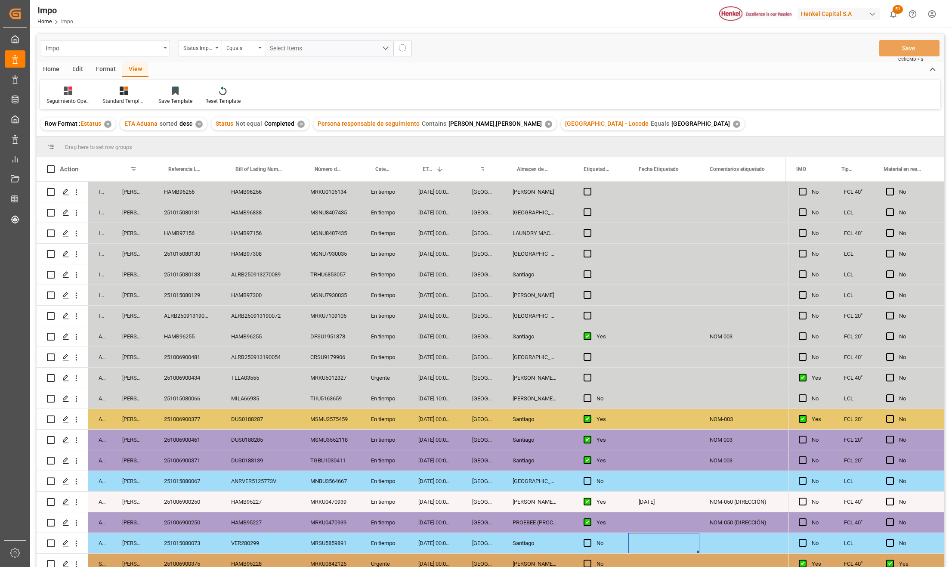
click at [393, 398] on div "En tiempo" at bounding box center [383, 398] width 47 height 20
click at [434, 391] on div "04-10-2025 10:00:00" at bounding box center [435, 398] width 54 height 20
click at [358, 350] on div "CRSU9179906" at bounding box center [330, 357] width 61 height 20
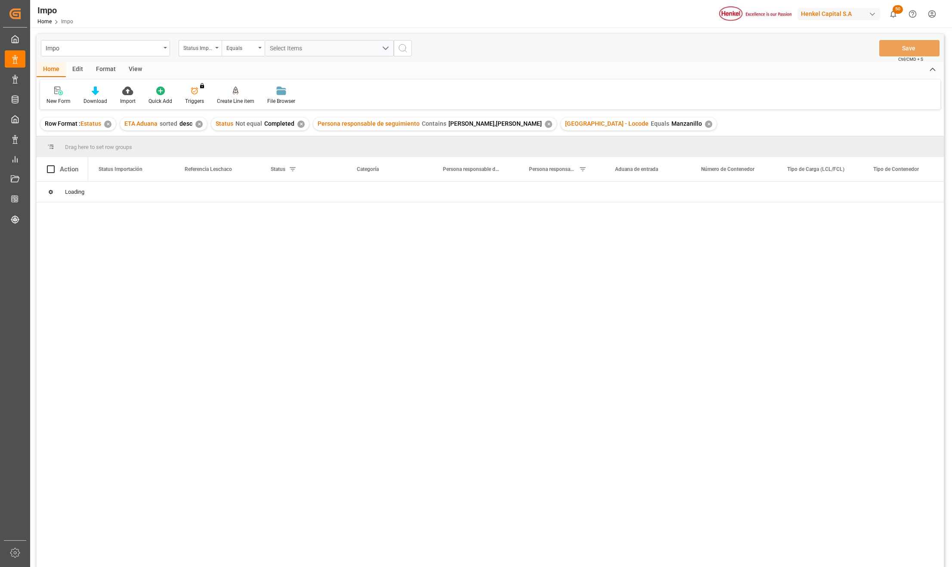
click at [142, 69] on div "View" at bounding box center [135, 69] width 26 height 15
click at [105, 94] on div at bounding box center [97, 90] width 43 height 9
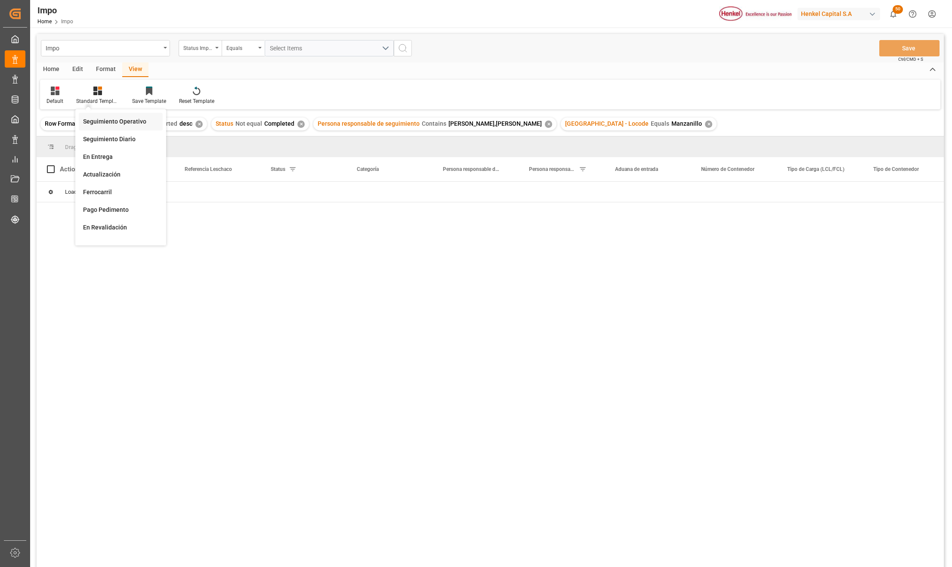
click at [102, 117] on div "Seguimiento Operativo" at bounding box center [120, 121] width 75 height 9
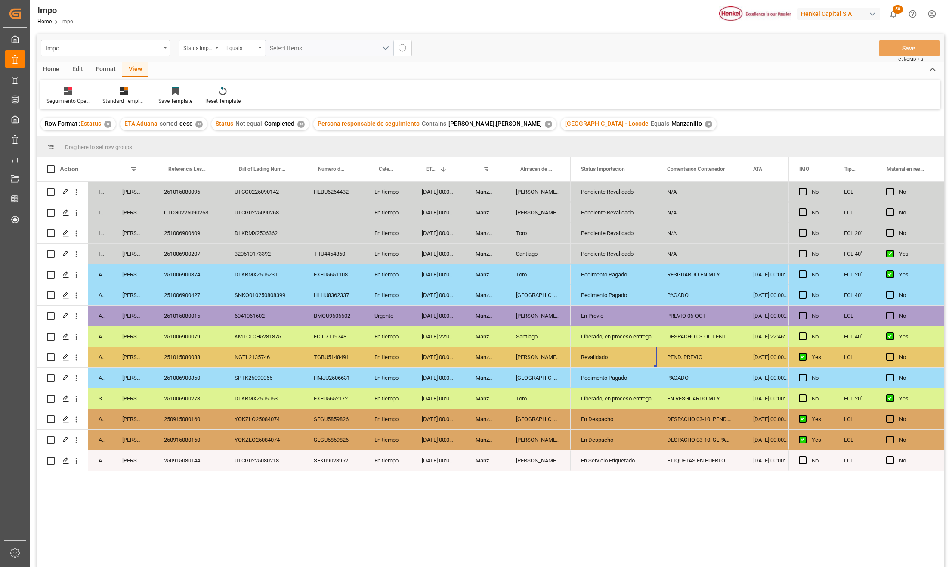
click at [603, 361] on div "Revalidado" at bounding box center [613, 357] width 65 height 20
click at [638, 363] on icon "open menu" at bounding box center [640, 362] width 10 height 10
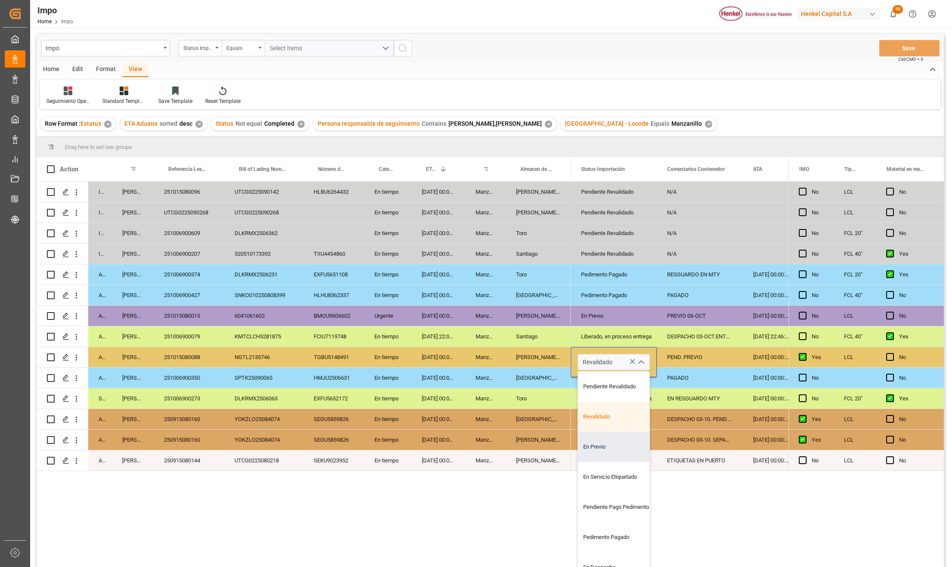
click at [607, 451] on div "En Previo" at bounding box center [618, 446] width 81 height 30
type input "En Previo"
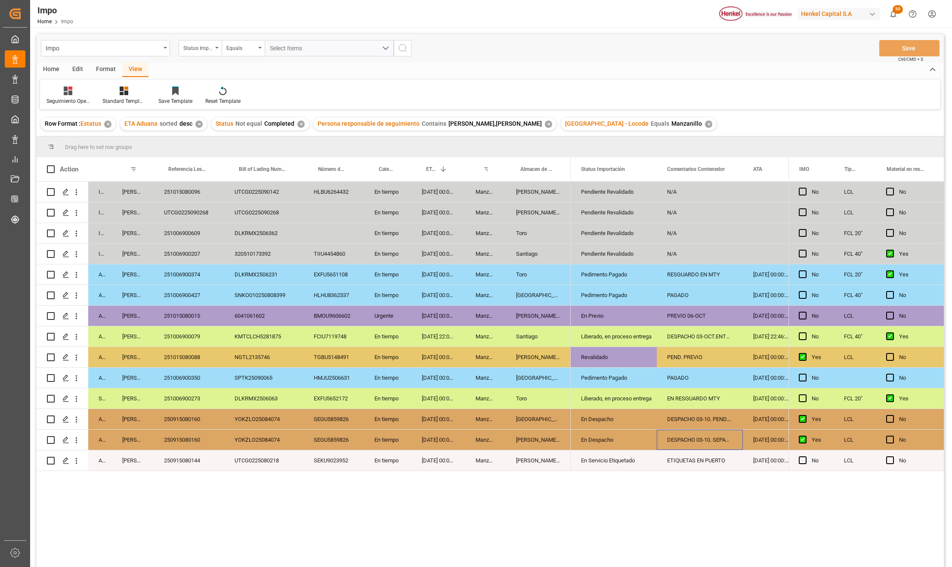
click at [656, 448] on div "DESPACHO 03-10. SEPARACION DE CARGA" at bounding box center [699, 439] width 86 height 20
click at [685, 351] on div "PEND. PREVIO" at bounding box center [699, 357] width 86 height 20
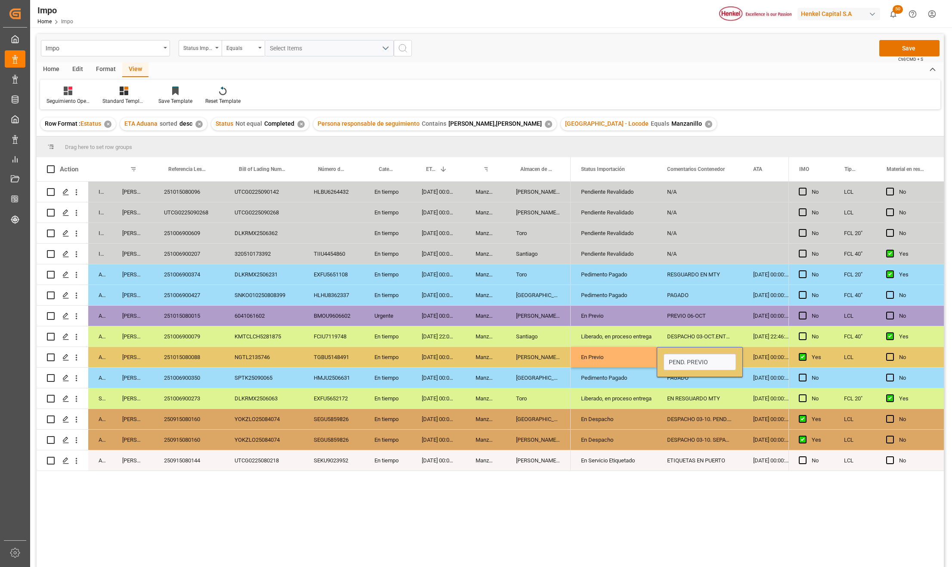
click at [685, 351] on div "PEND. PREVIO" at bounding box center [699, 362] width 86 height 30
click at [685, 362] on input "PEND. PREVIO" at bounding box center [699, 362] width 72 height 16
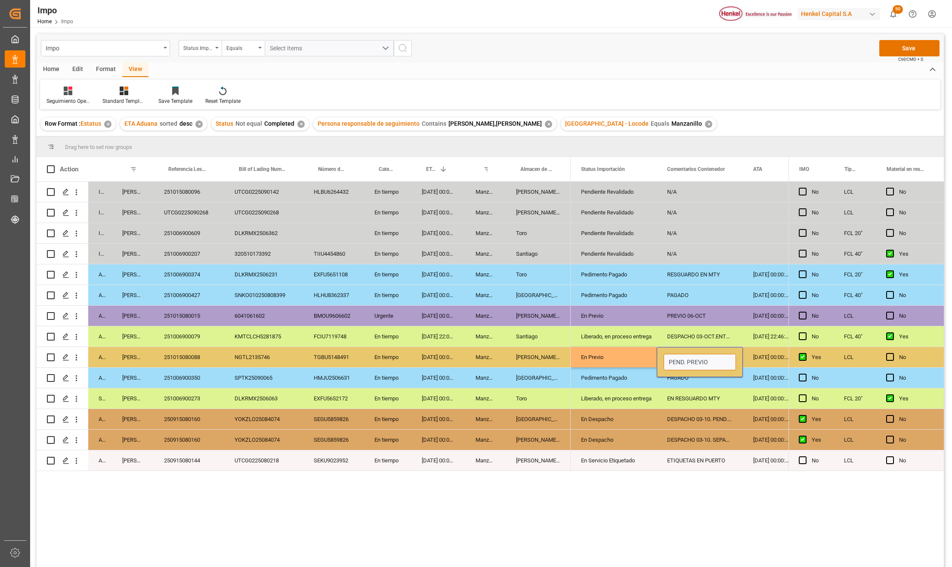
click at [685, 362] on input "PEND. PREVIO" at bounding box center [699, 362] width 72 height 16
type input "p"
type input "PREVIO 07-OCT"
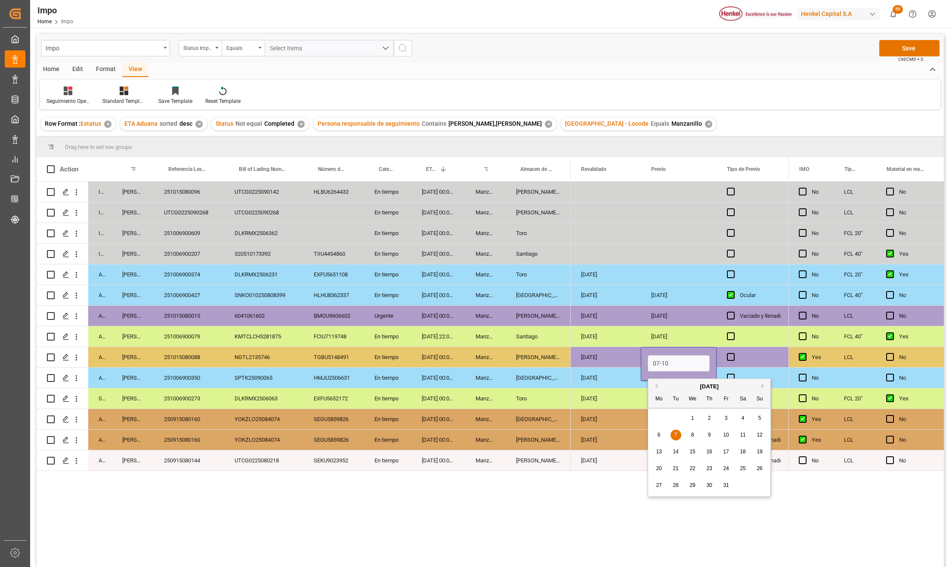
type input "07-10-2025"
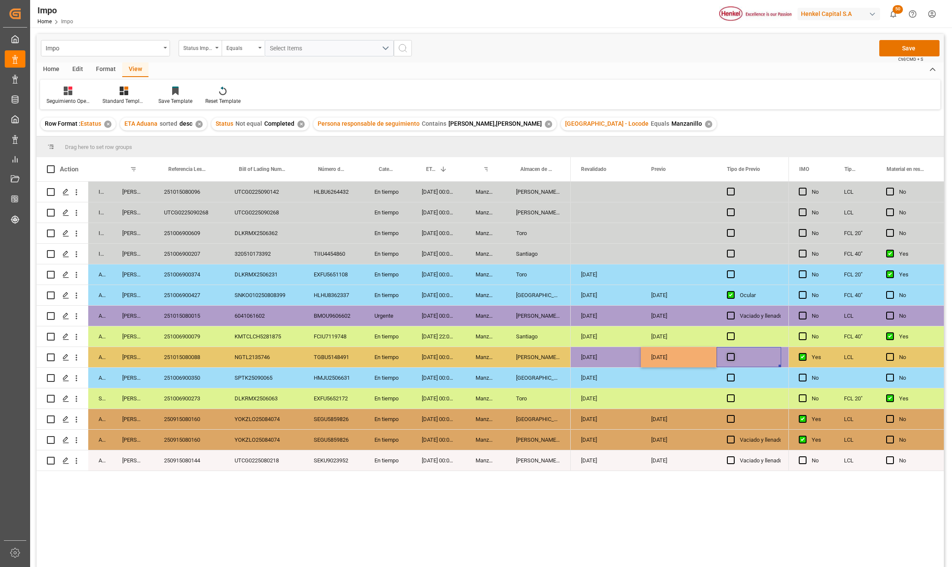
click at [729, 357] on span "Press SPACE to select this row." at bounding box center [731, 357] width 8 height 8
click at [733, 353] on input "Press SPACE to select this row." at bounding box center [733, 353] width 0 height 0
click at [730, 357] on span "Press SPACE to select this row." at bounding box center [731, 357] width 8 height 8
click at [733, 353] on input "Press SPACE to select this row." at bounding box center [733, 353] width 0 height 0
click at [658, 360] on div "07-10-2025" at bounding box center [679, 357] width 76 height 20
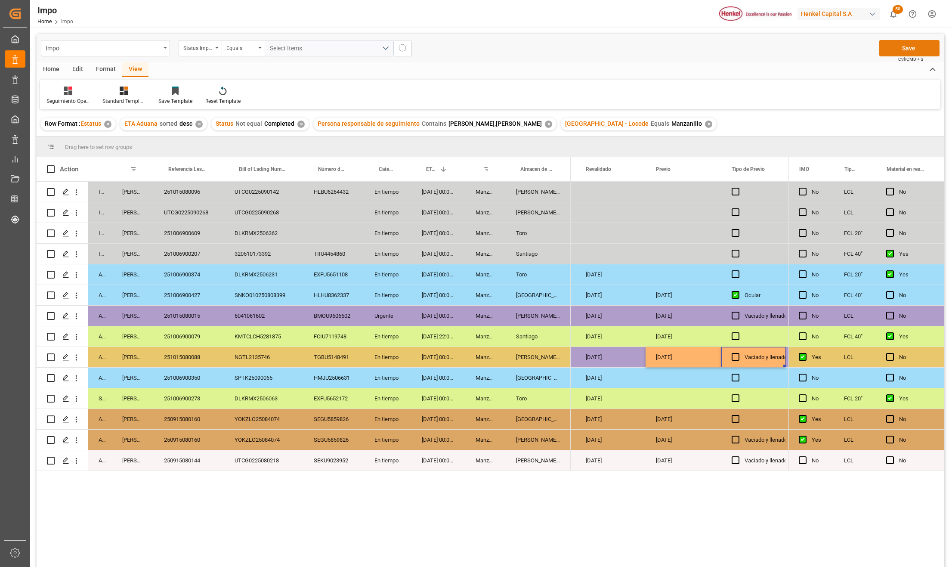
click at [907, 45] on button "Save" at bounding box center [909, 48] width 60 height 16
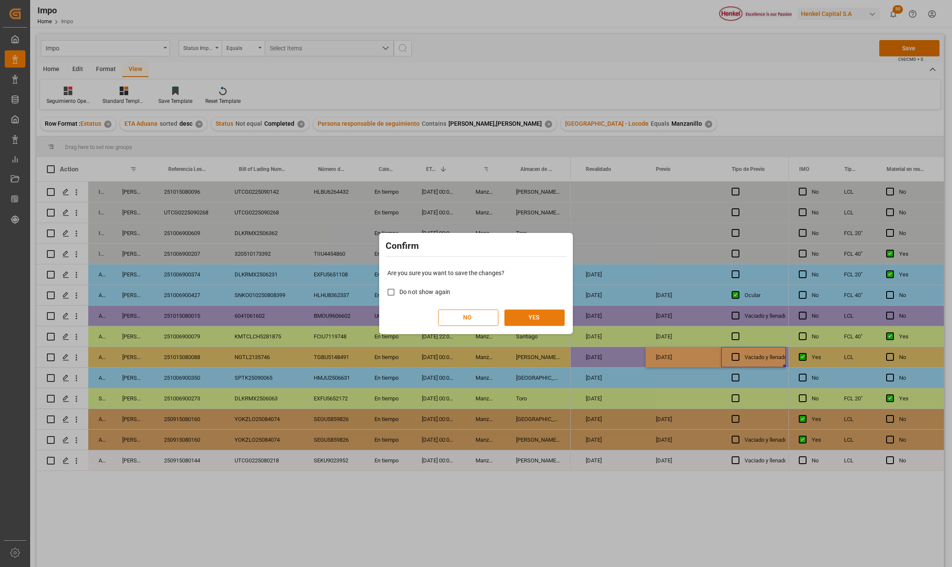
click at [546, 317] on button "YES" at bounding box center [534, 317] width 60 height 16
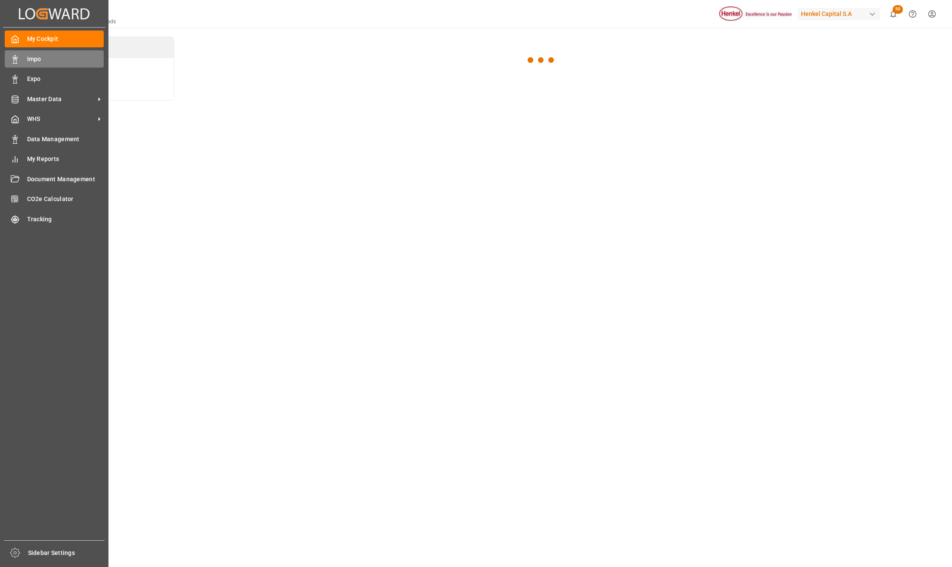
click at [19, 61] on icon at bounding box center [15, 59] width 9 height 9
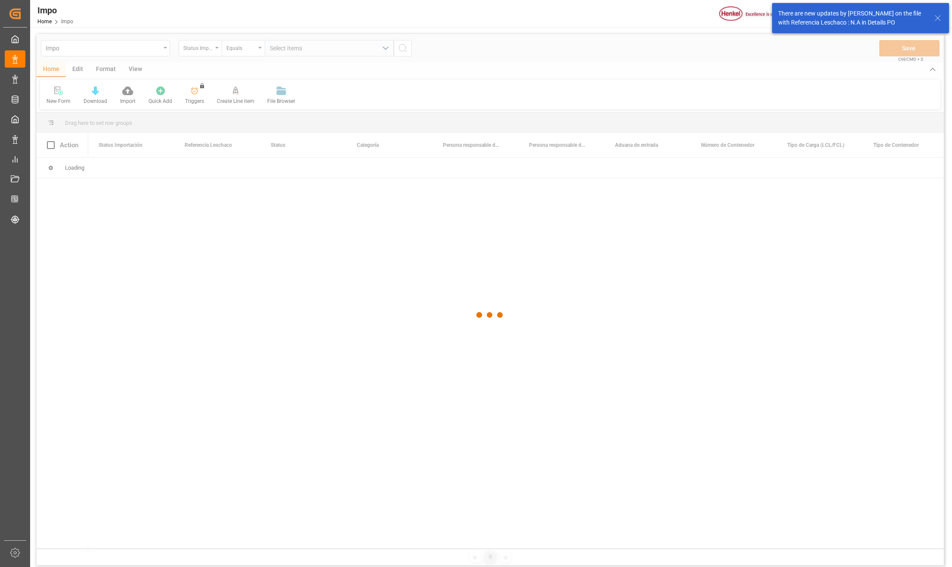
click at [938, 18] on line at bounding box center [937, 17] width 5 height 5
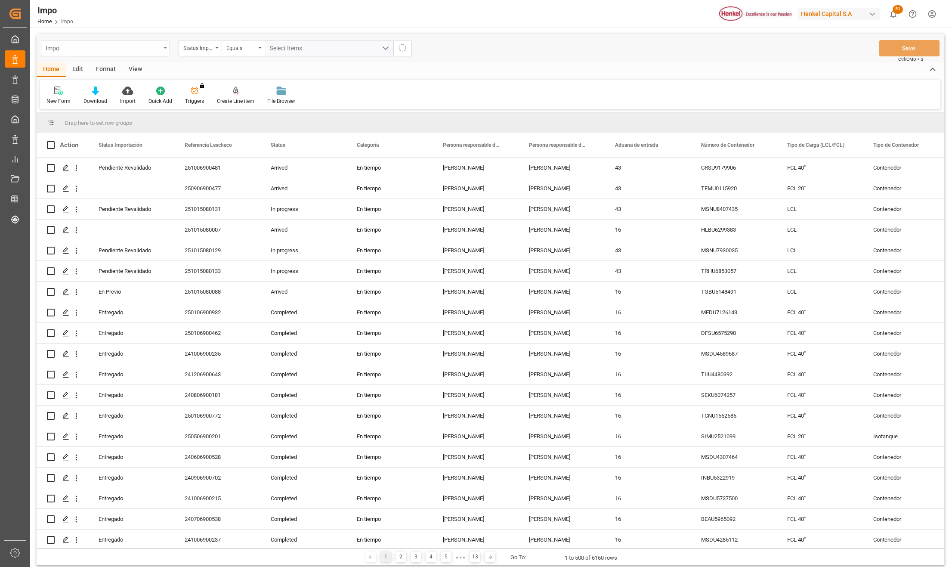
click at [162, 46] on div "Impo" at bounding box center [105, 48] width 129 height 16
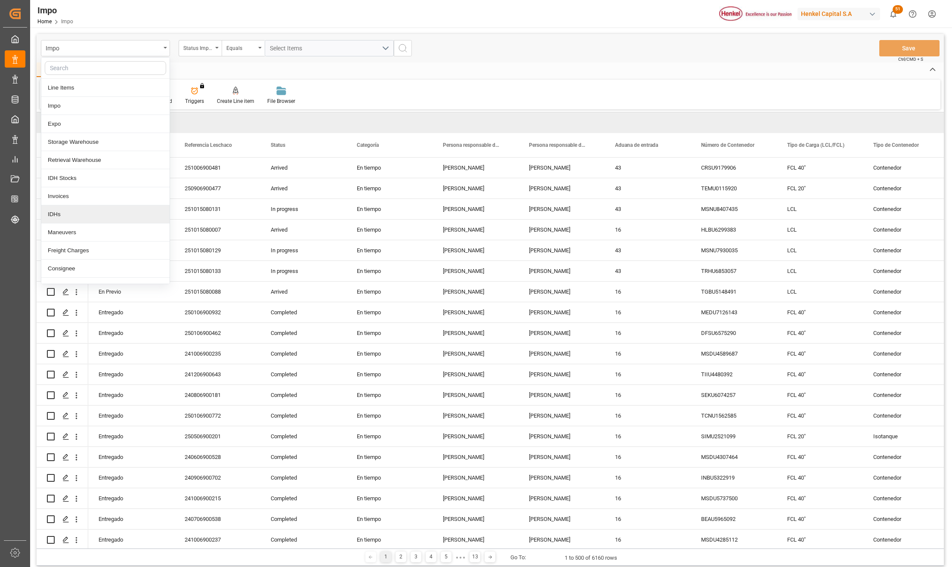
click at [61, 219] on div "IDHs" at bounding box center [105, 214] width 128 height 18
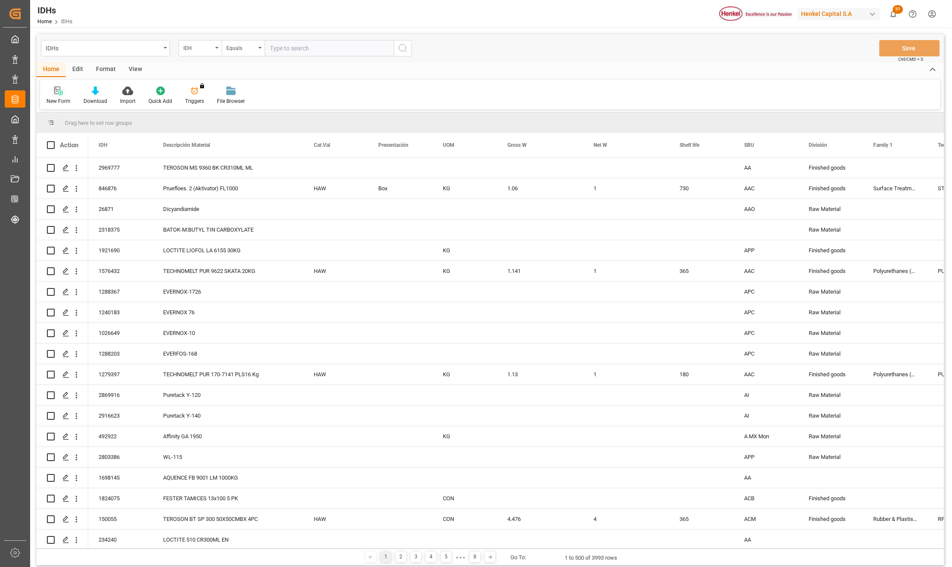
click at [57, 95] on icon at bounding box center [58, 90] width 9 height 9
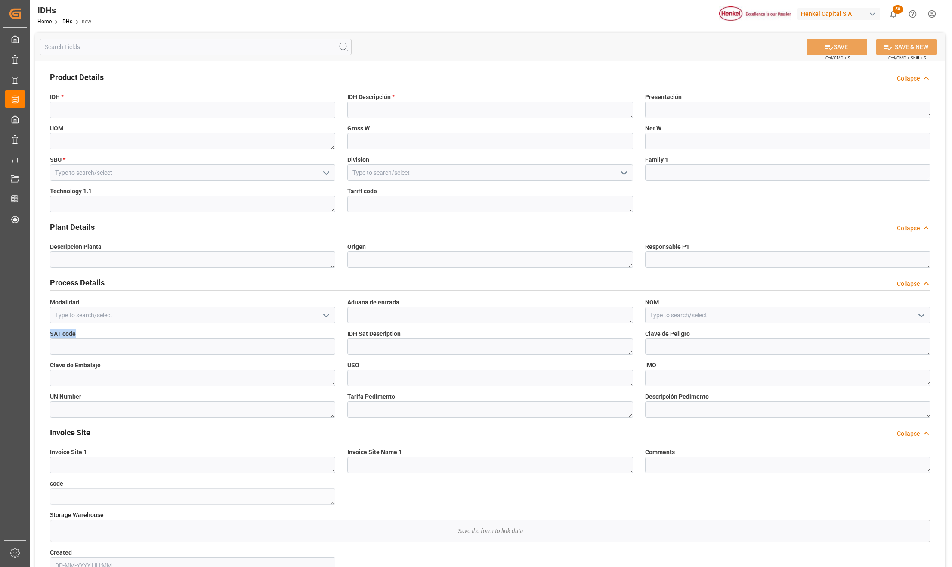
drag, startPoint x: 78, startPoint y: 336, endPoint x: 40, endPoint y: 336, distance: 37.9
click at [40, 336] on div "Product Details Collapse IDH * IDH Descripción * Presentación UOM Gross W Net W…" at bounding box center [489, 323] width 909 height 524
copy span "SAT code"
drag, startPoint x: 690, startPoint y: 332, endPoint x: 642, endPoint y: 334, distance: 48.2
click at [642, 334] on div "Clave de Peligro" at bounding box center [787, 341] width 297 height 31
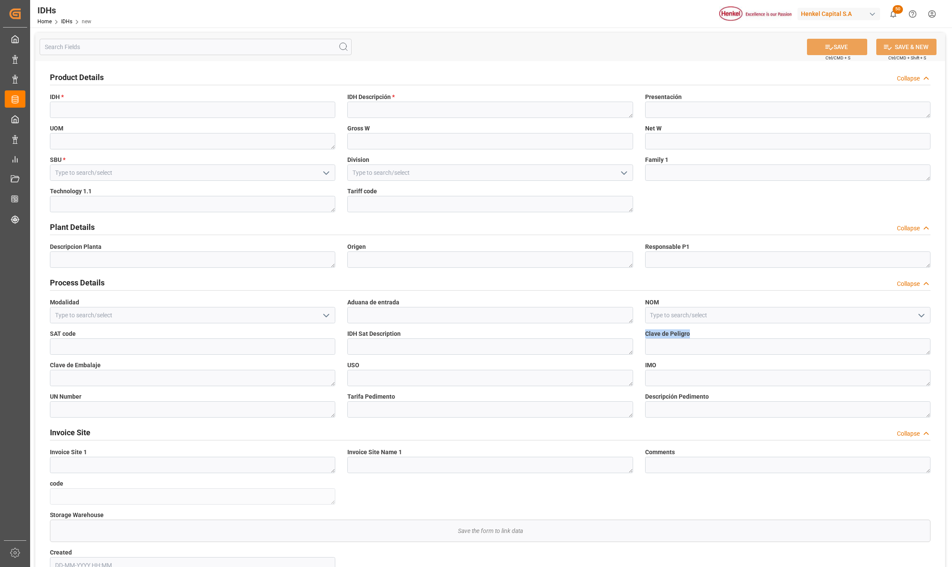
copy span "Clave de Peligro"
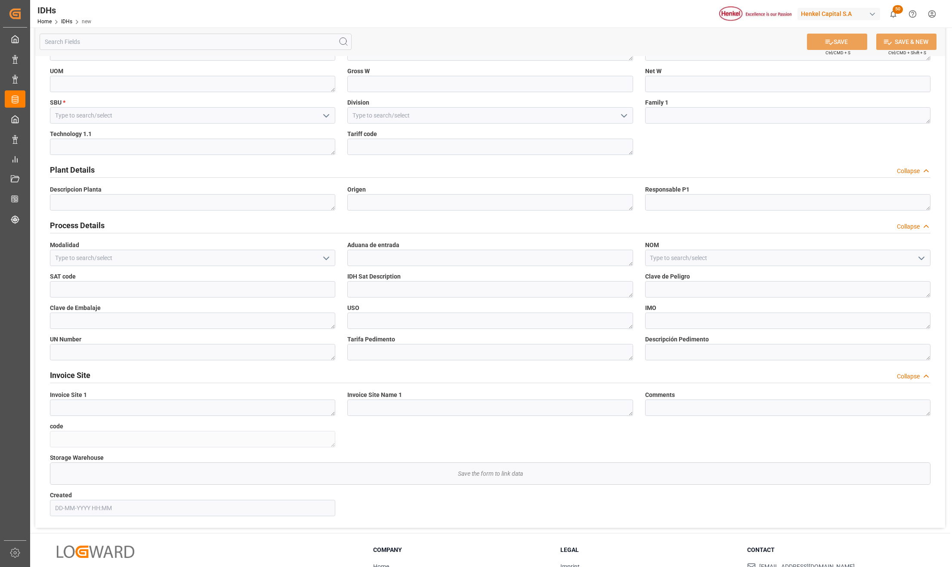
click at [394, 437] on div "Product Details Collapse IDH * IDH Descripción * Presentación UOM Gross W Net W…" at bounding box center [489, 266] width 909 height 524
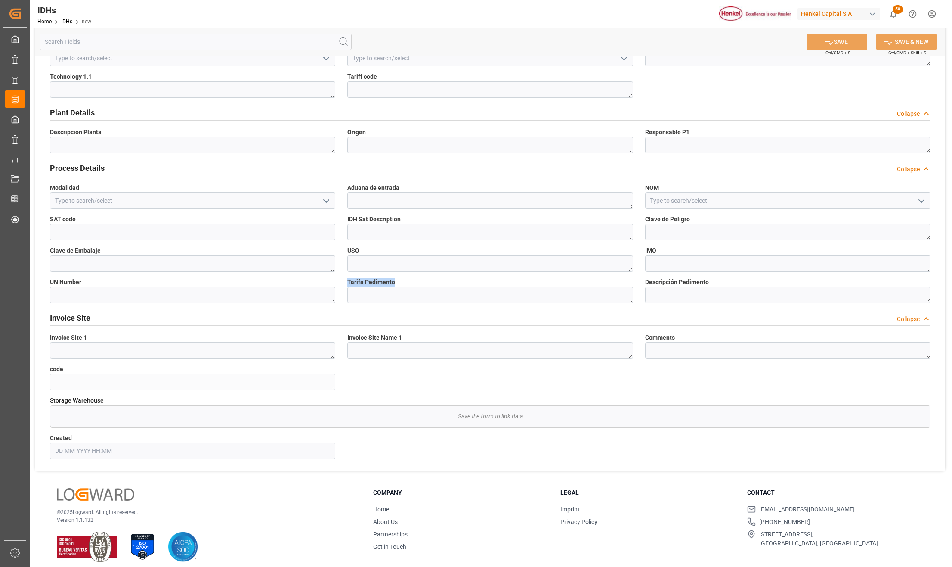
drag, startPoint x: 399, startPoint y: 283, endPoint x: 344, endPoint y: 284, distance: 55.1
click at [344, 284] on div "Tarifa Pedimento" at bounding box center [489, 289] width 297 height 31
copy span "Tarifa Pedimento"
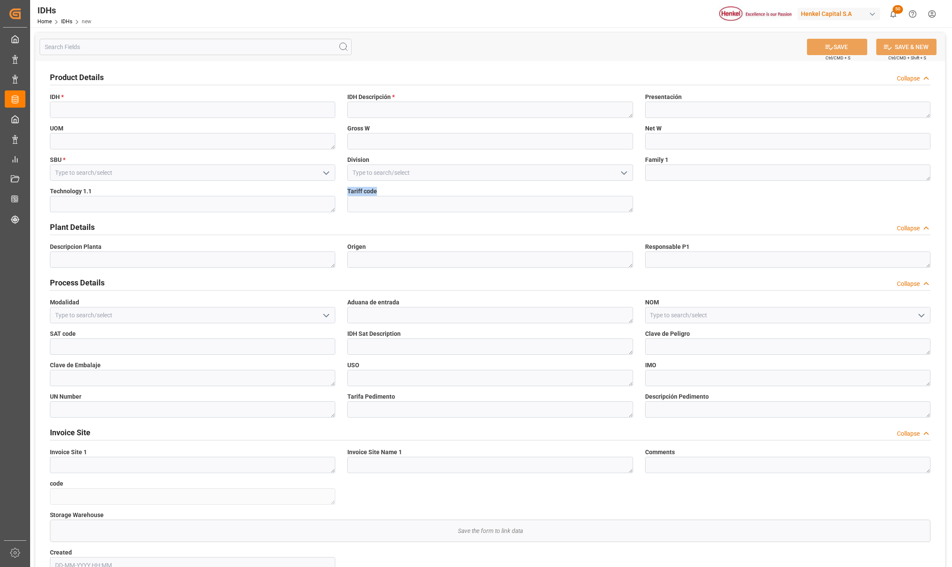
drag, startPoint x: 379, startPoint y: 191, endPoint x: 343, endPoint y: 190, distance: 35.3
click at [343, 190] on div "Tariff code" at bounding box center [489, 199] width 297 height 31
copy span "Tariff code"
click at [358, 244] on span "Origen" at bounding box center [356, 246] width 18 height 9
drag, startPoint x: 367, startPoint y: 246, endPoint x: 336, endPoint y: 248, distance: 31.9
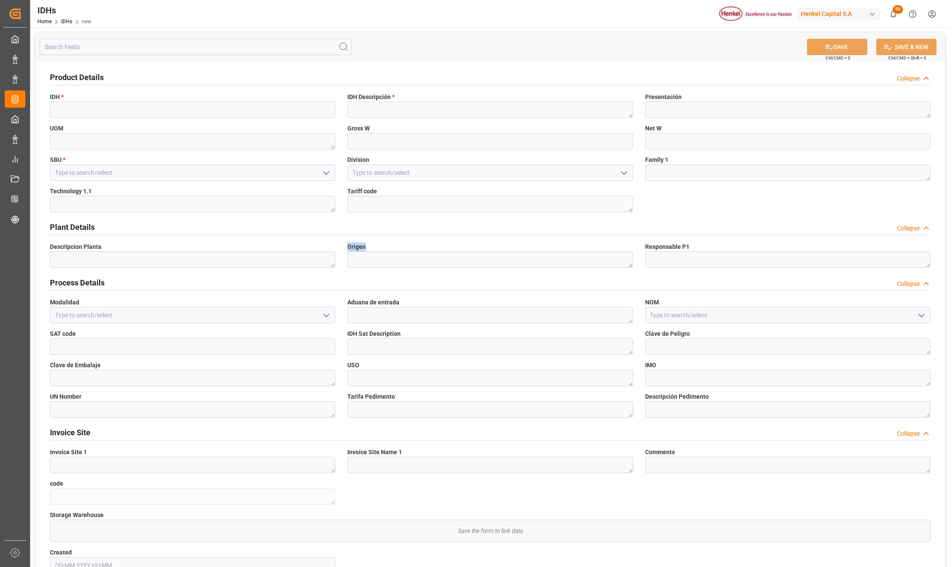
click at [336, 248] on div "Product Details Collapse IDH * IDH Descripción * Presentación UOM Gross W Net W…" at bounding box center [489, 323] width 909 height 524
copy div "Origen"
click at [45, 22] on link "Home" at bounding box center [44, 21] width 14 height 6
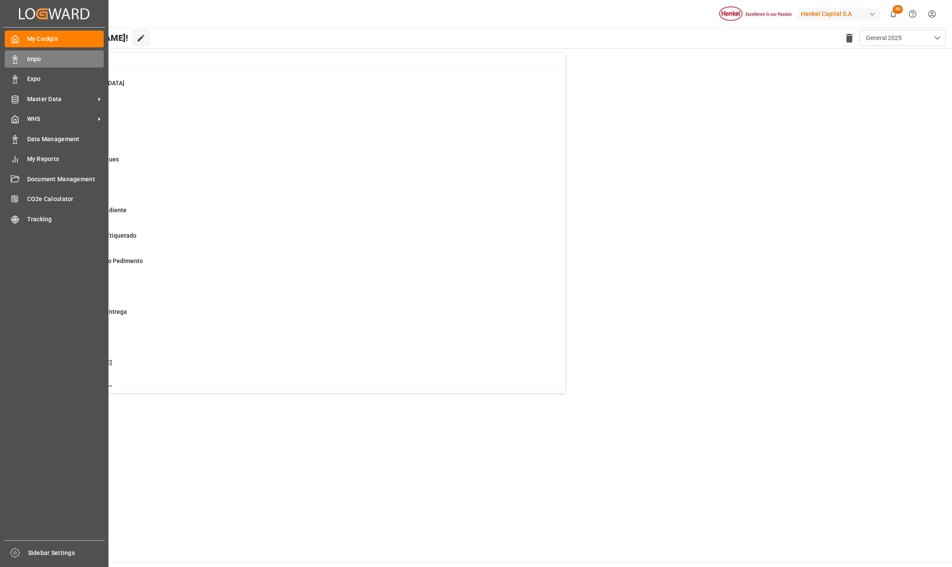
click at [17, 59] on icon at bounding box center [15, 59] width 9 height 9
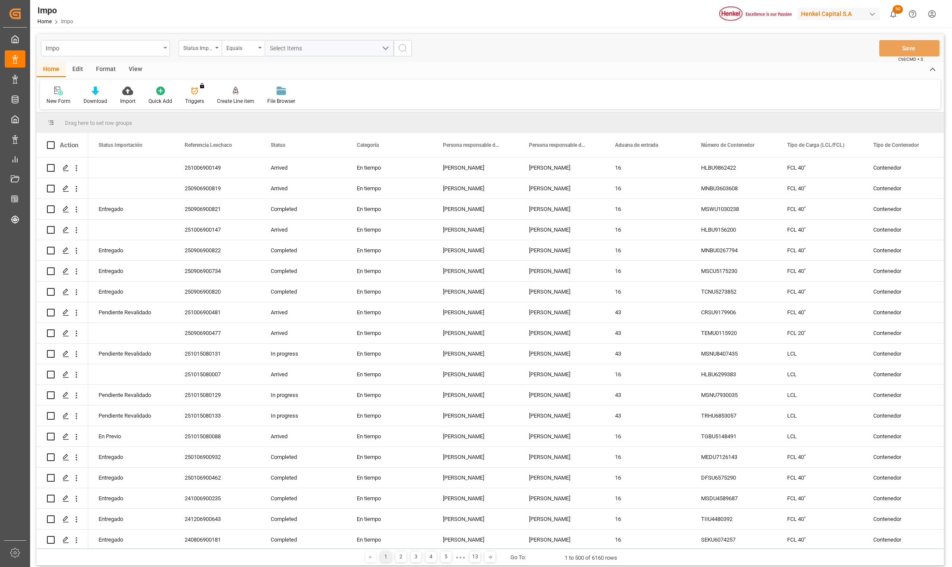
click at [167, 45] on div "Impo" at bounding box center [105, 48] width 129 height 16
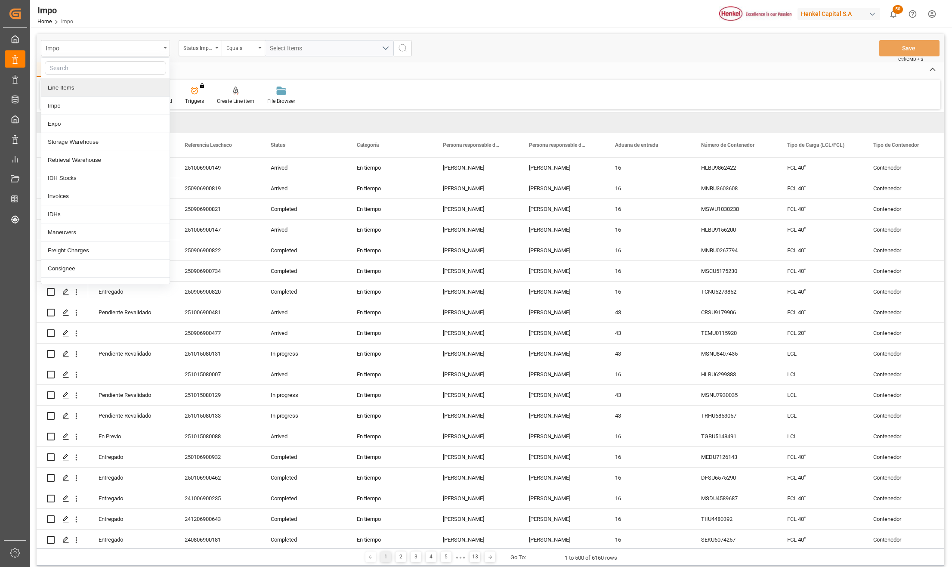
click at [68, 92] on div "Line Items" at bounding box center [105, 88] width 128 height 18
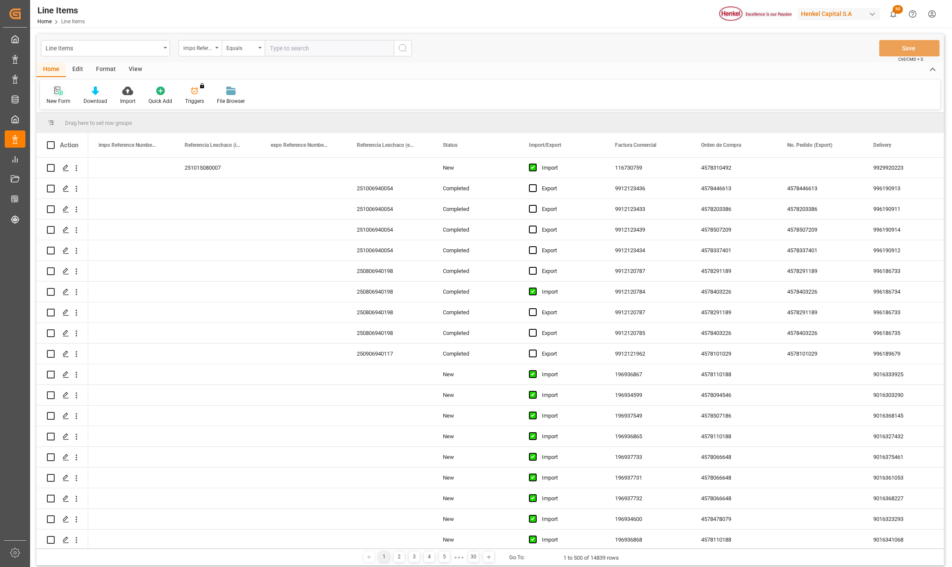
click at [55, 92] on icon at bounding box center [58, 90] width 9 height 9
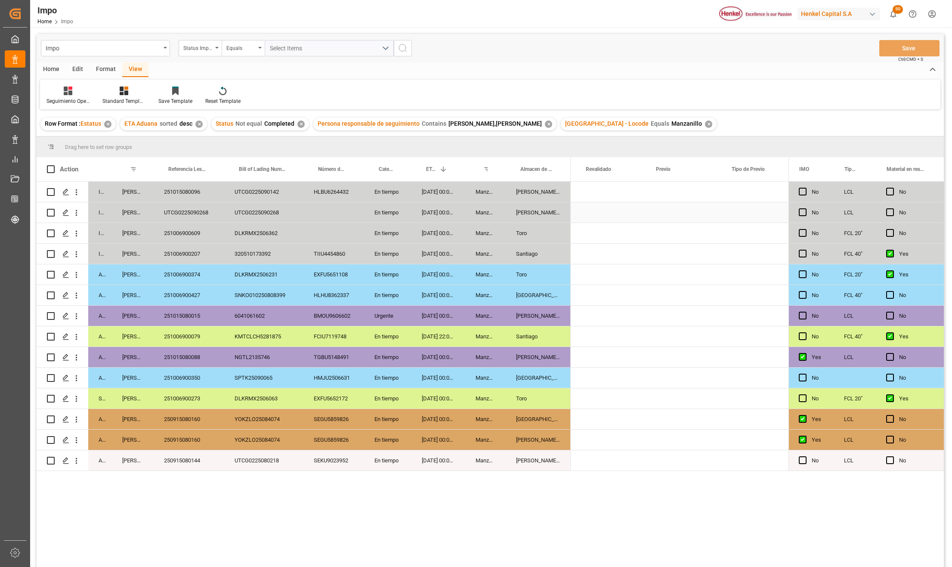
scroll to position [0, 1363]
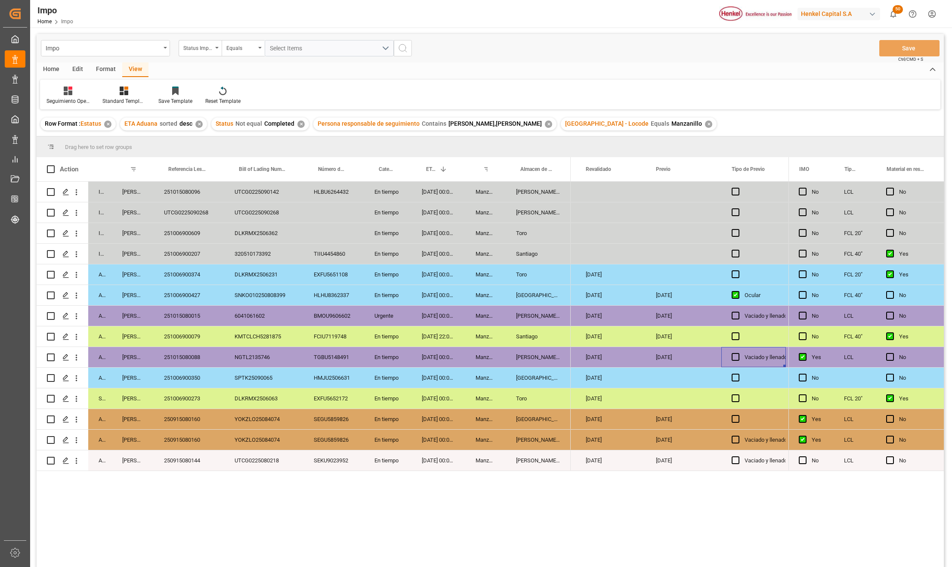
click at [529, 213] on div "[PERSON_NAME] Tlalnepantla" at bounding box center [537, 212] width 65 height 20
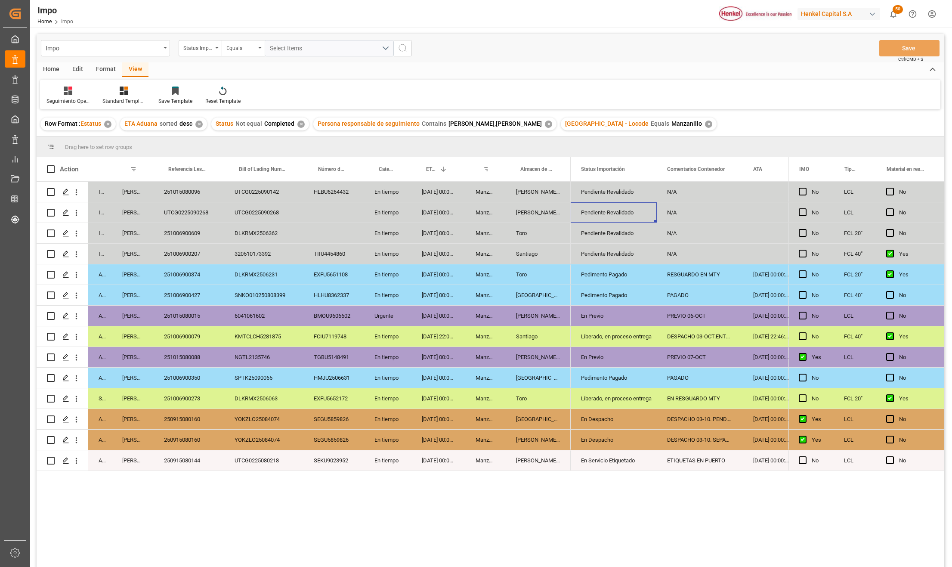
click at [683, 215] on div "N/A" at bounding box center [699, 212] width 86 height 20
click at [683, 215] on input "N/A" at bounding box center [699, 217] width 72 height 16
type input "PEND. SOLICITAR ETIQUETAS"
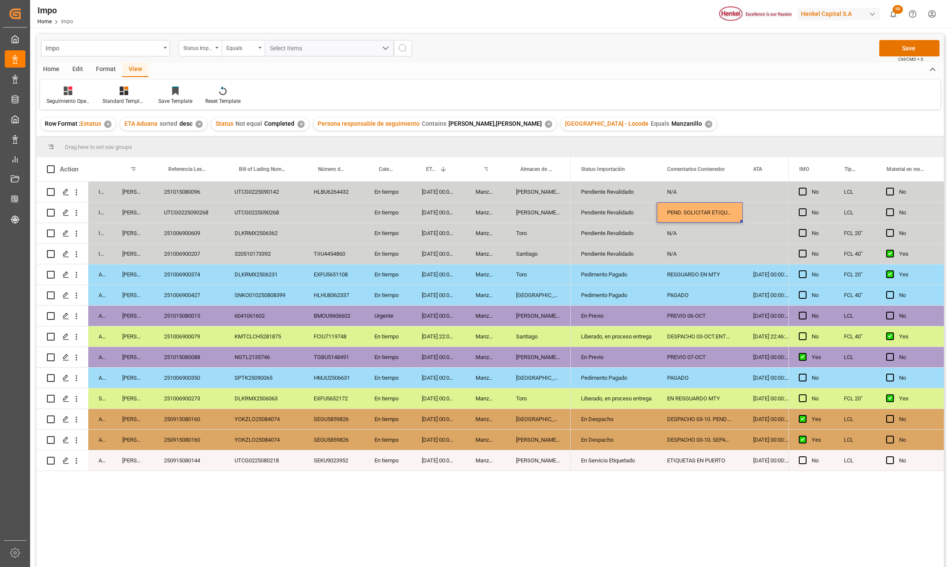
click at [683, 215] on div "PEND. SOLICITAR ETIQUETAS" at bounding box center [699, 212] width 86 height 20
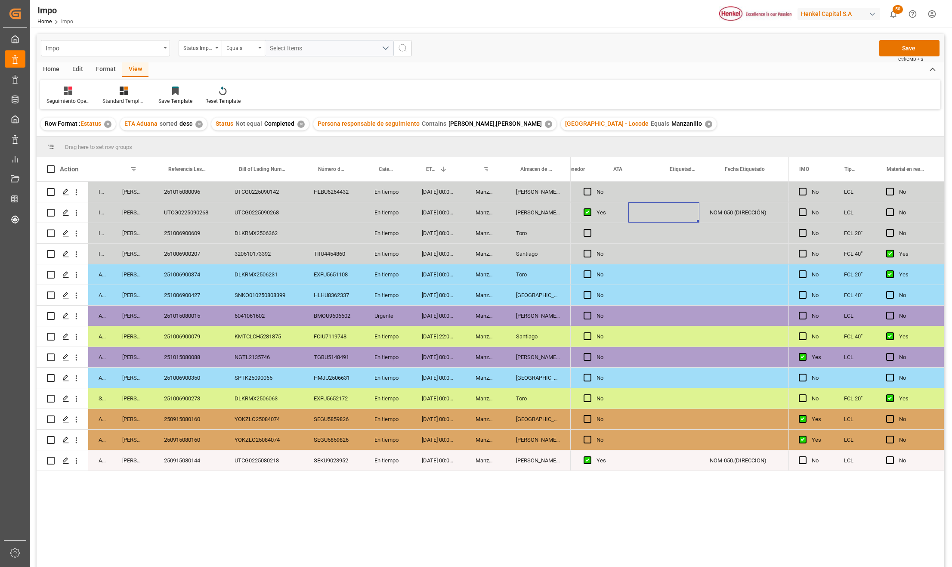
scroll to position [0, 226]
click at [897, 48] on button "Save" at bounding box center [909, 48] width 60 height 16
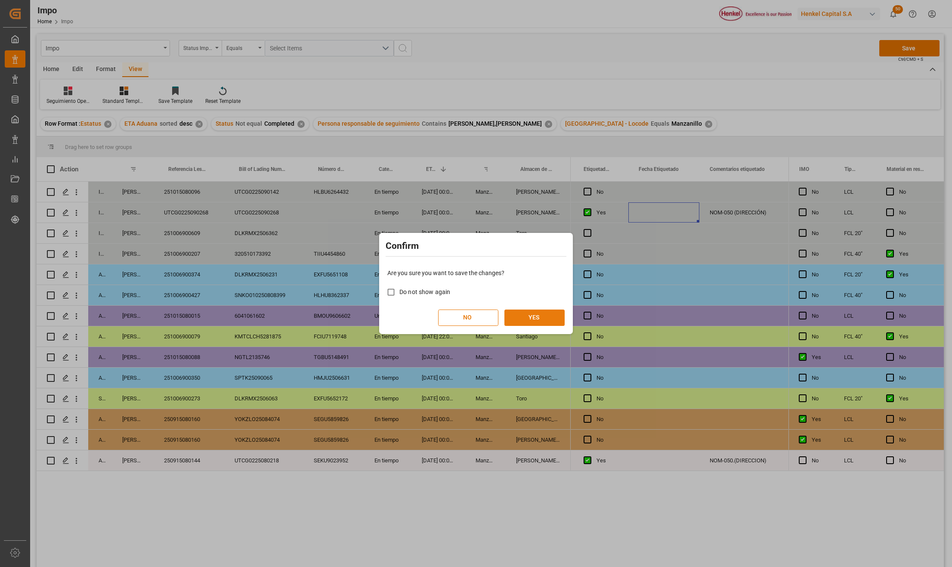
click at [529, 320] on button "YES" at bounding box center [534, 317] width 60 height 16
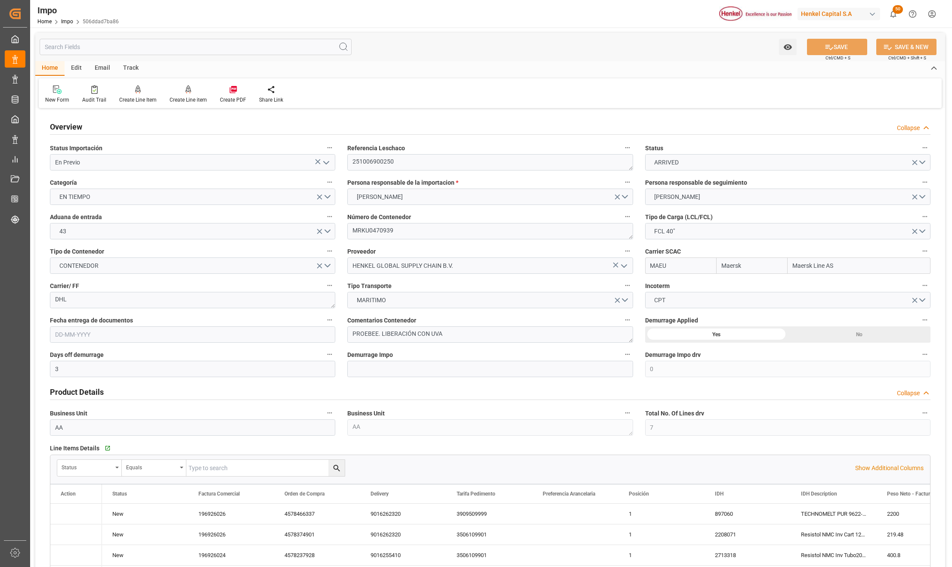
type input "Maersk"
type input "Maersk Line AS"
type input "3"
type input "0"
type input "7"
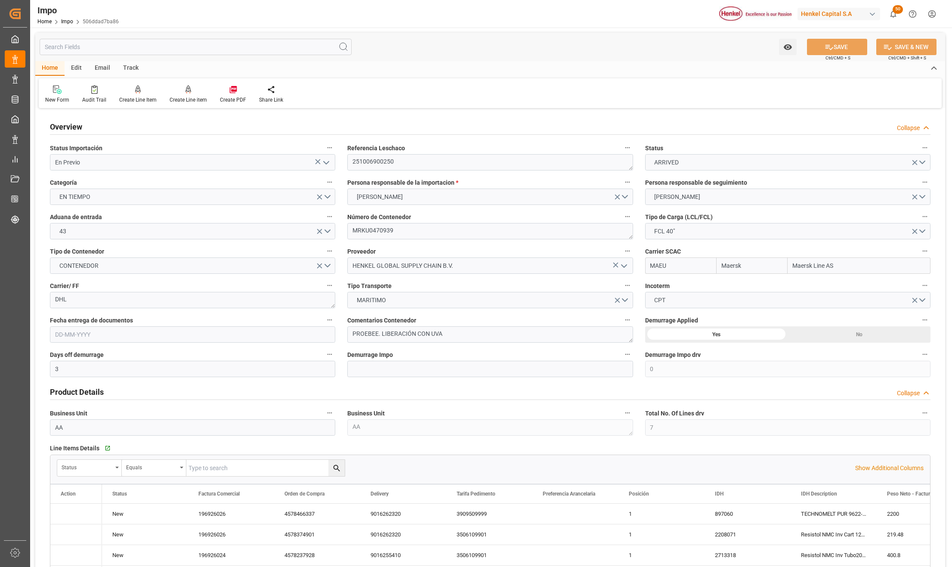
type input "50"
type input "17"
type input "[DATE]"
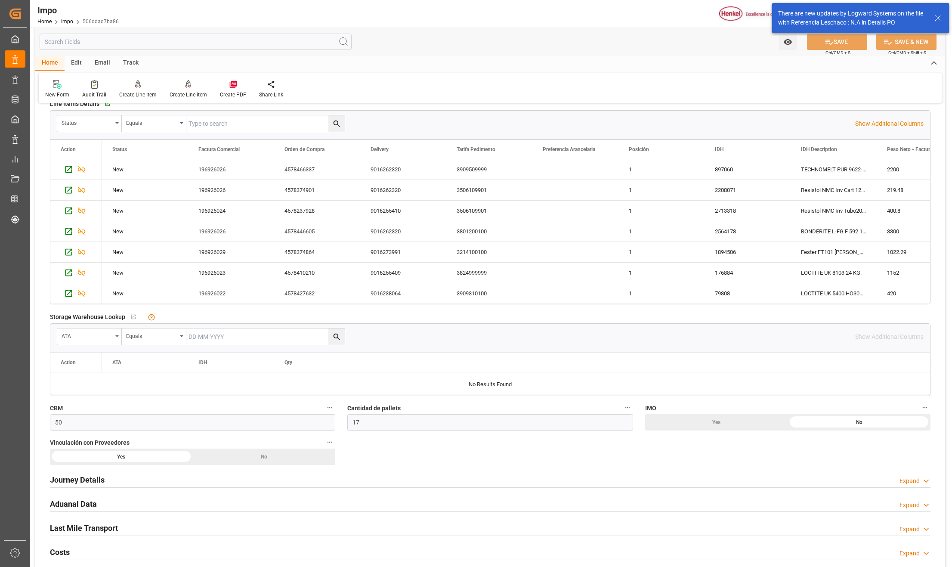
scroll to position [743, 0]
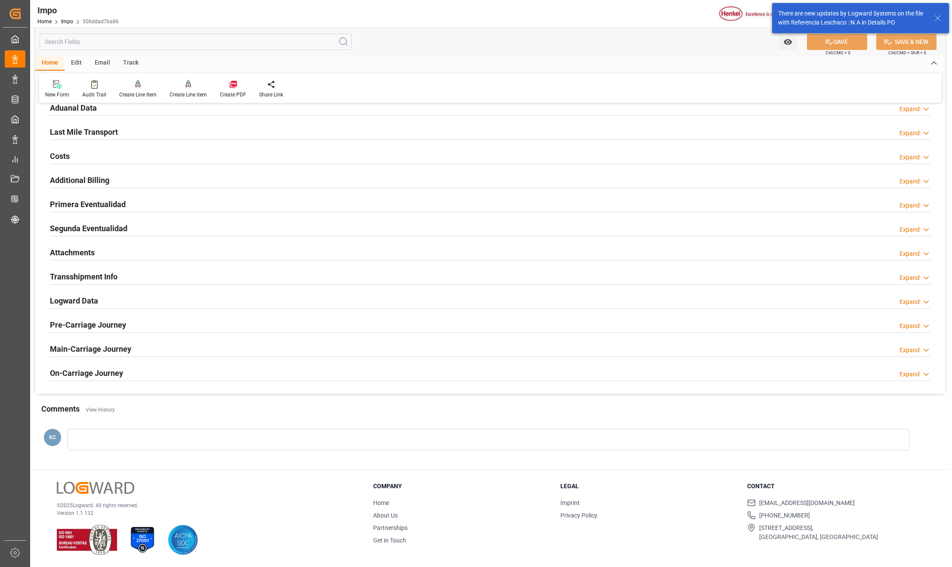
click at [58, 254] on h2 "Attachments" at bounding box center [72, 252] width 45 height 12
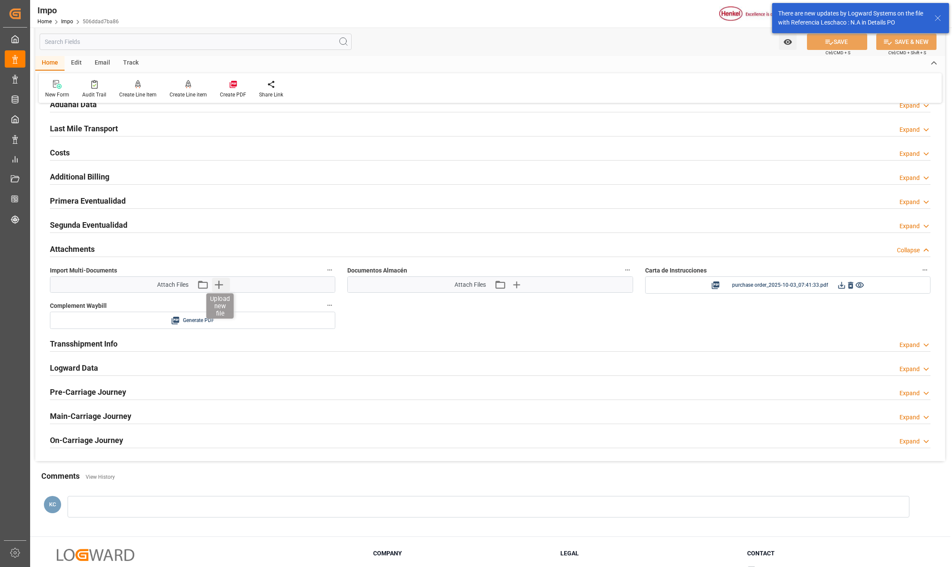
click at [220, 290] on icon "button" at bounding box center [219, 284] width 14 height 14
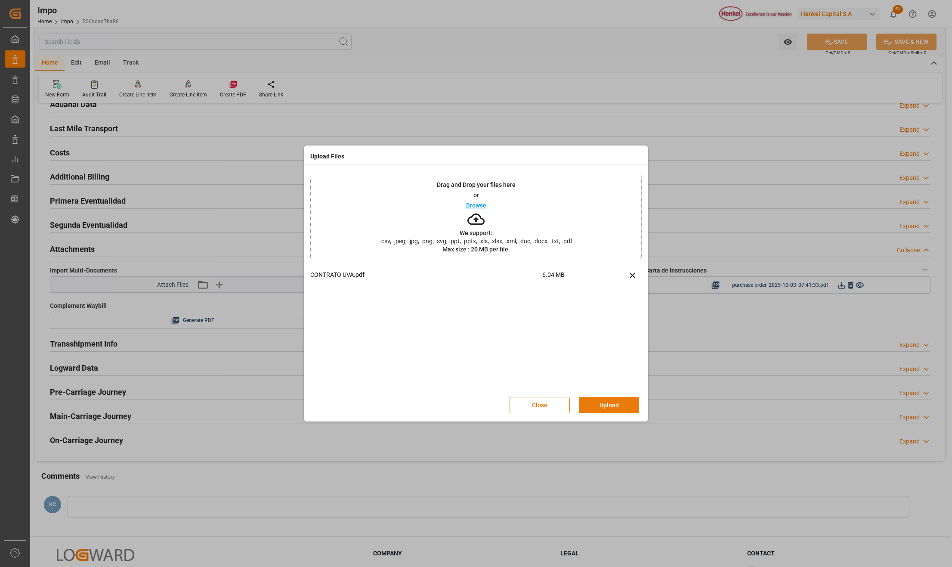
click at [615, 405] on button "Upload" at bounding box center [609, 405] width 60 height 16
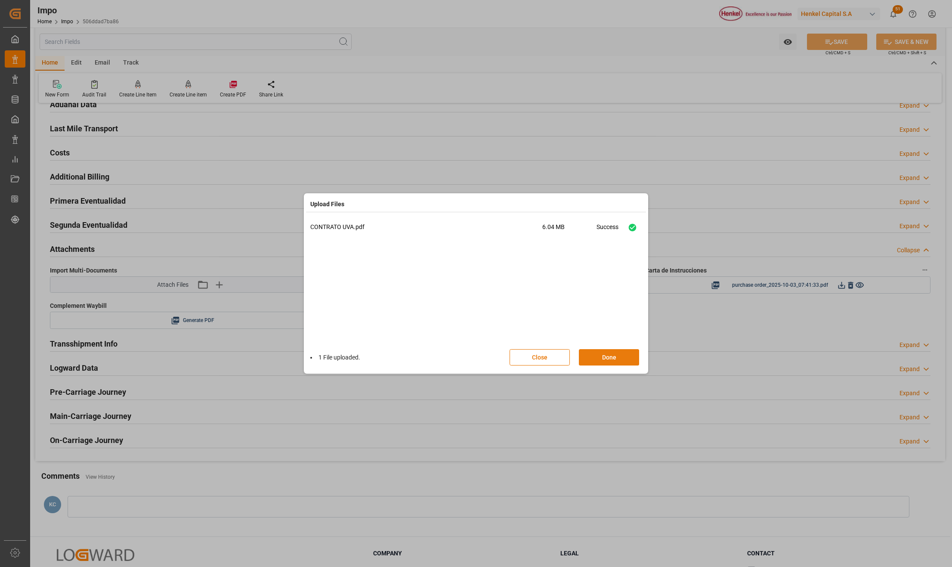
click at [592, 358] on button "Done" at bounding box center [609, 357] width 60 height 16
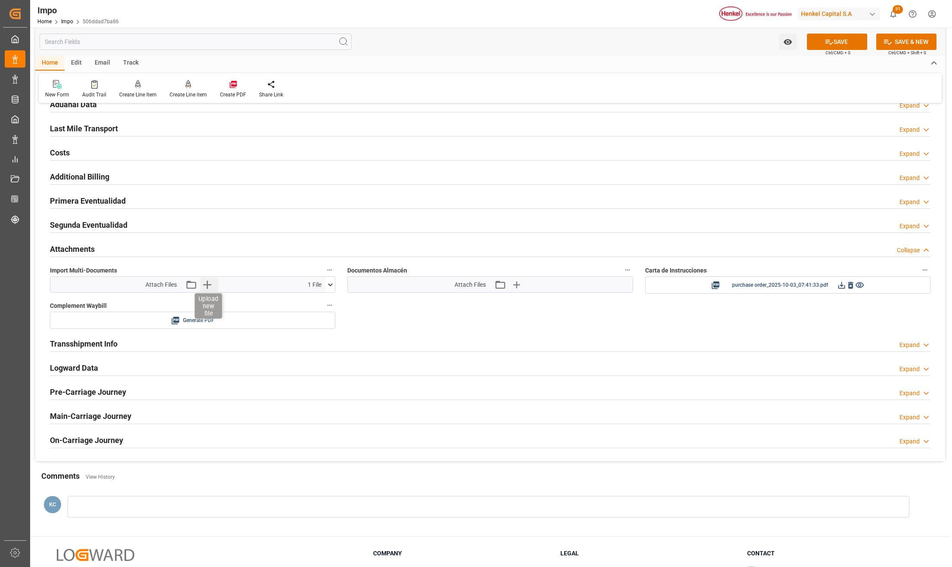
click at [212, 289] on icon "button" at bounding box center [207, 284] width 14 height 14
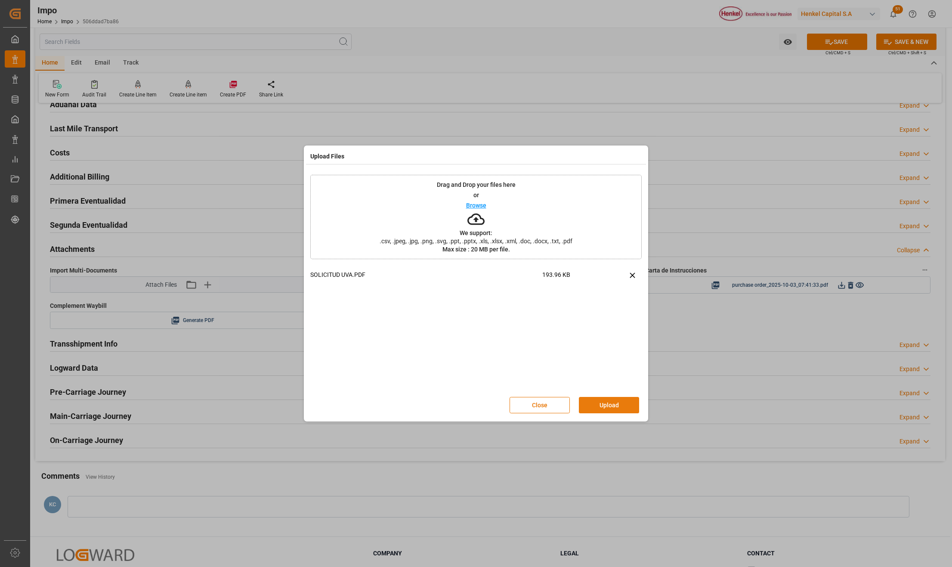
click at [612, 407] on button "Upload" at bounding box center [609, 405] width 60 height 16
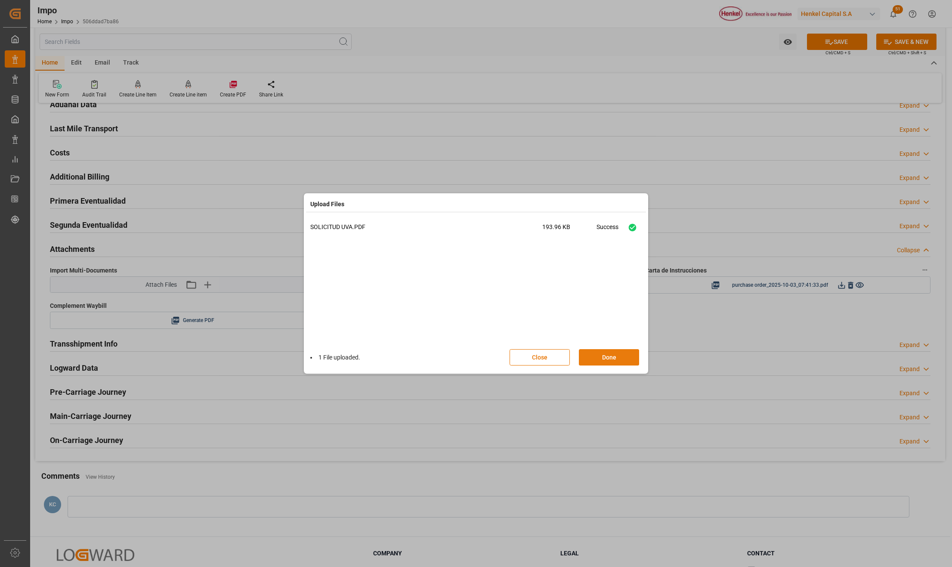
click at [613, 353] on button "Done" at bounding box center [609, 357] width 60 height 16
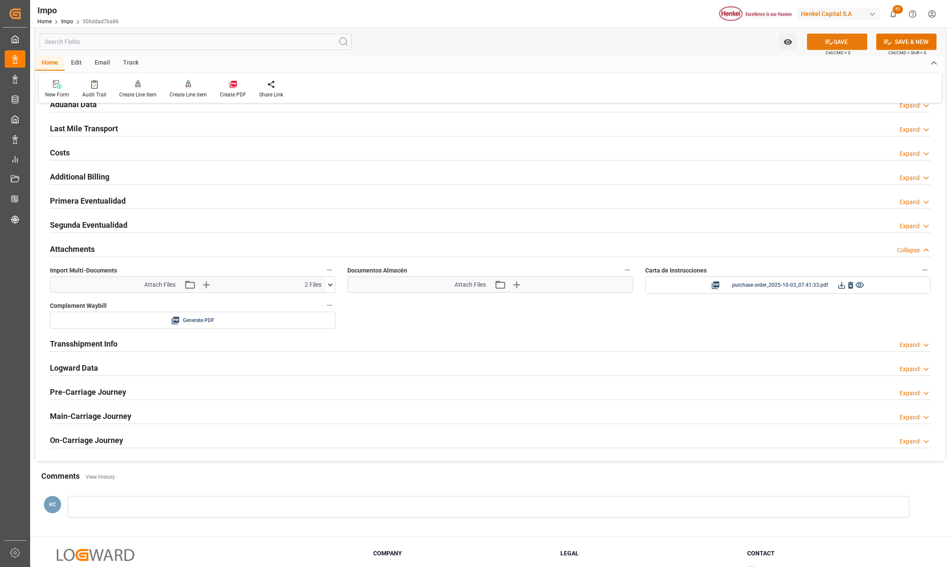
click at [832, 45] on button "SAVE" at bounding box center [837, 42] width 60 height 16
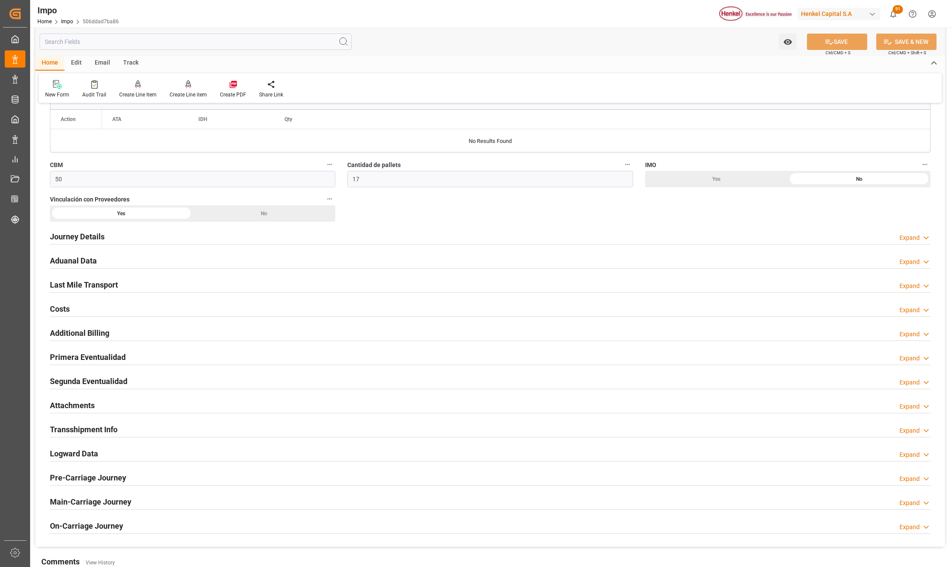
scroll to position [571, 0]
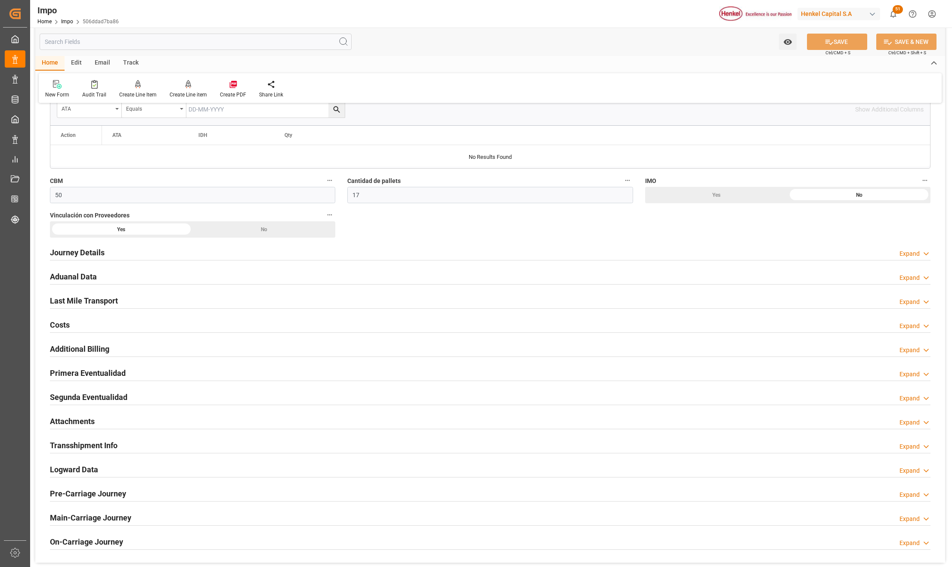
click at [83, 370] on h2 "Primera Eventualidad" at bounding box center [88, 373] width 76 height 12
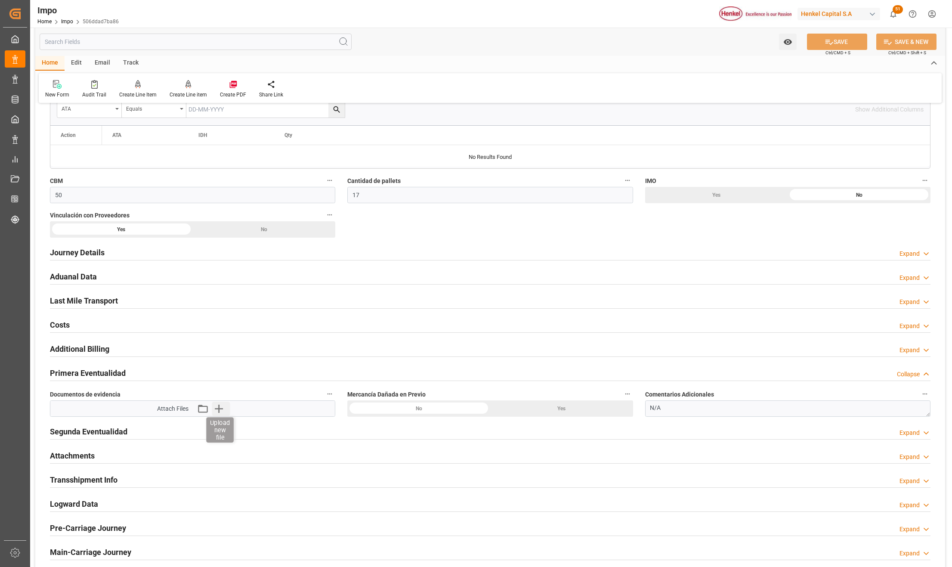
click at [218, 413] on icon "button" at bounding box center [219, 408] width 14 height 14
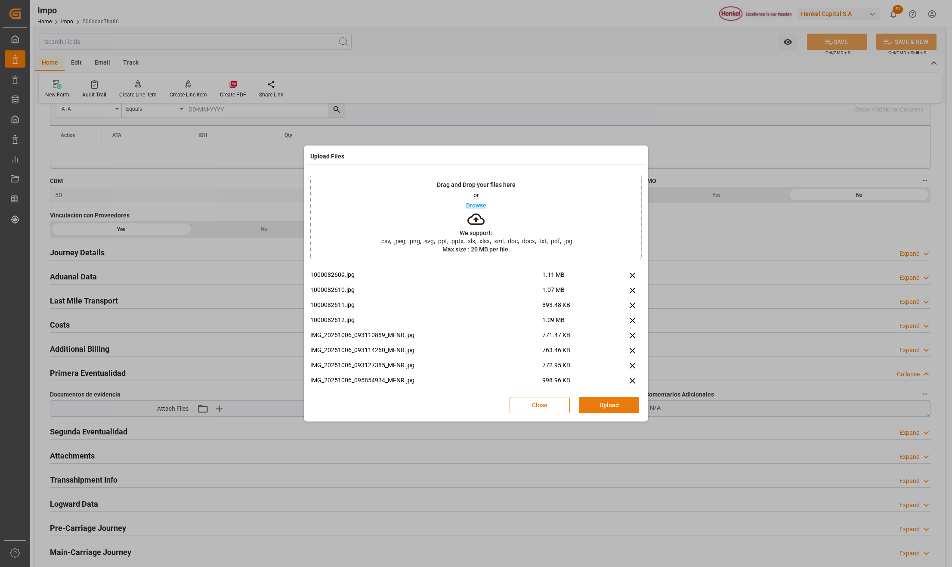
click at [603, 404] on button "Upload" at bounding box center [609, 405] width 60 height 16
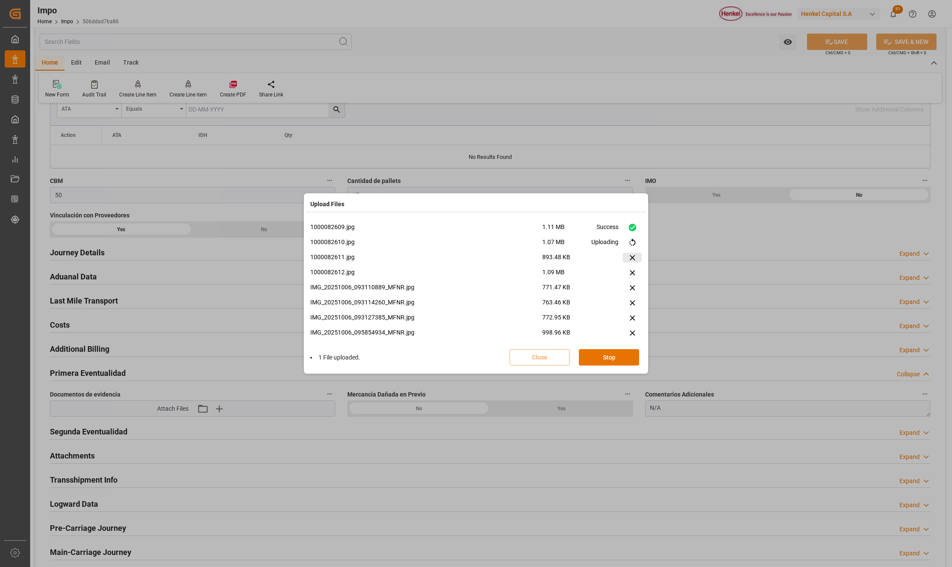
click at [630, 256] on icon at bounding box center [631, 257] width 5 height 5
click at [595, 360] on button "Stop" at bounding box center [609, 357] width 60 height 16
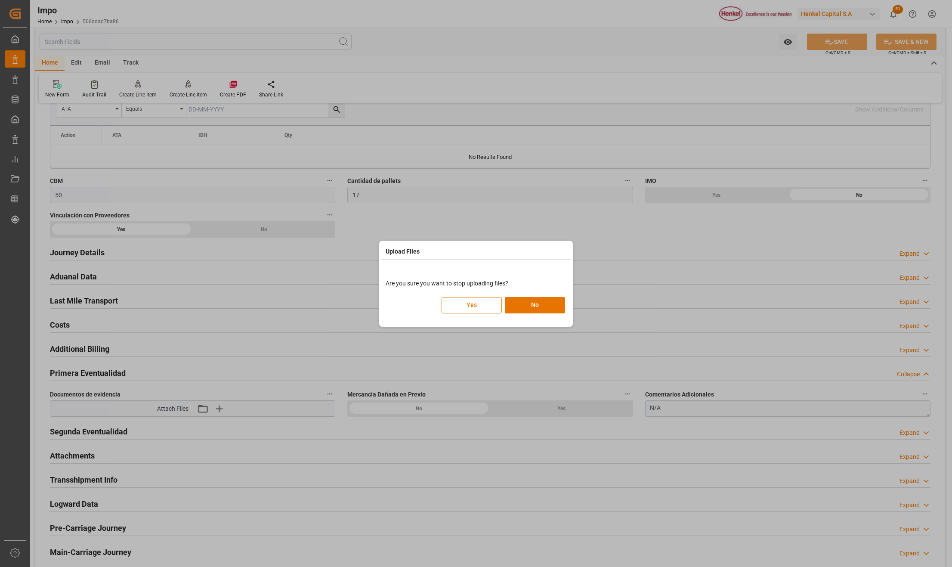
click at [466, 305] on button "Yes" at bounding box center [471, 305] width 60 height 16
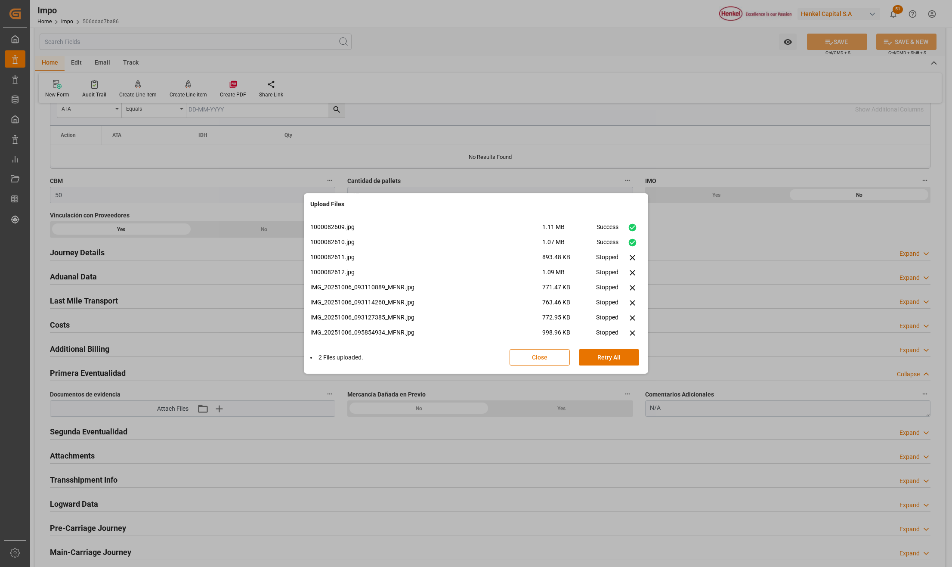
click at [546, 361] on button "Close" at bounding box center [539, 357] width 60 height 16
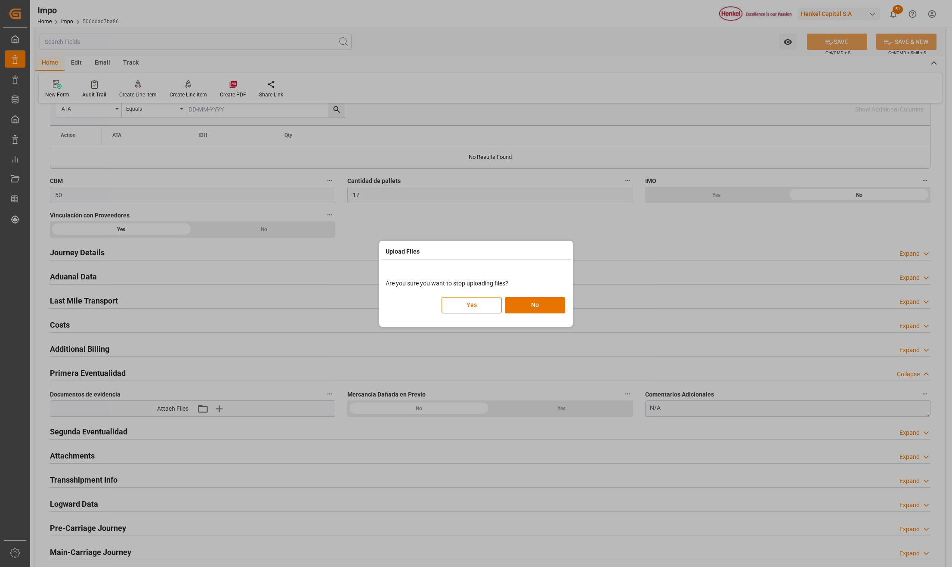
click at [482, 305] on button "Yes" at bounding box center [471, 305] width 60 height 16
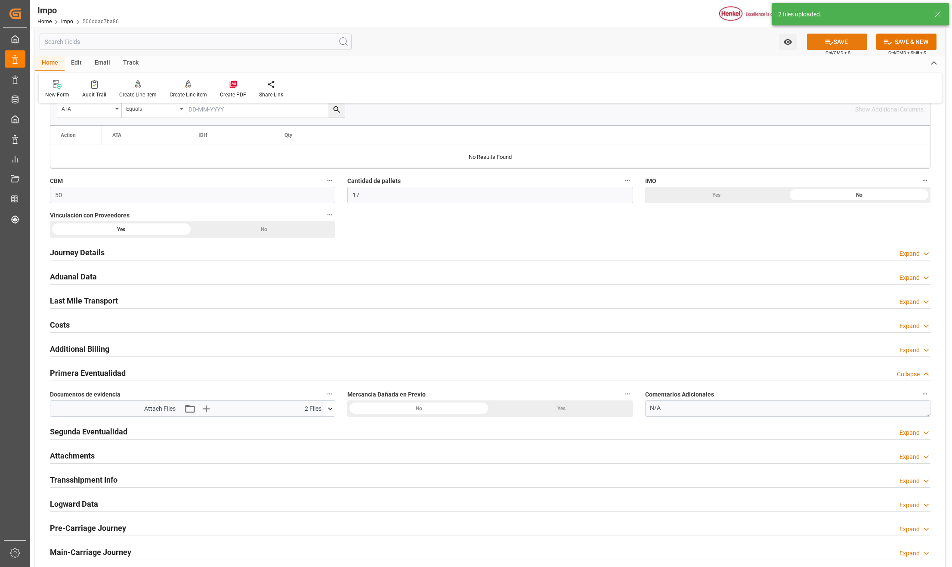
click at [825, 38] on icon at bounding box center [828, 41] width 9 height 9
